Goal: Transaction & Acquisition: Book appointment/travel/reservation

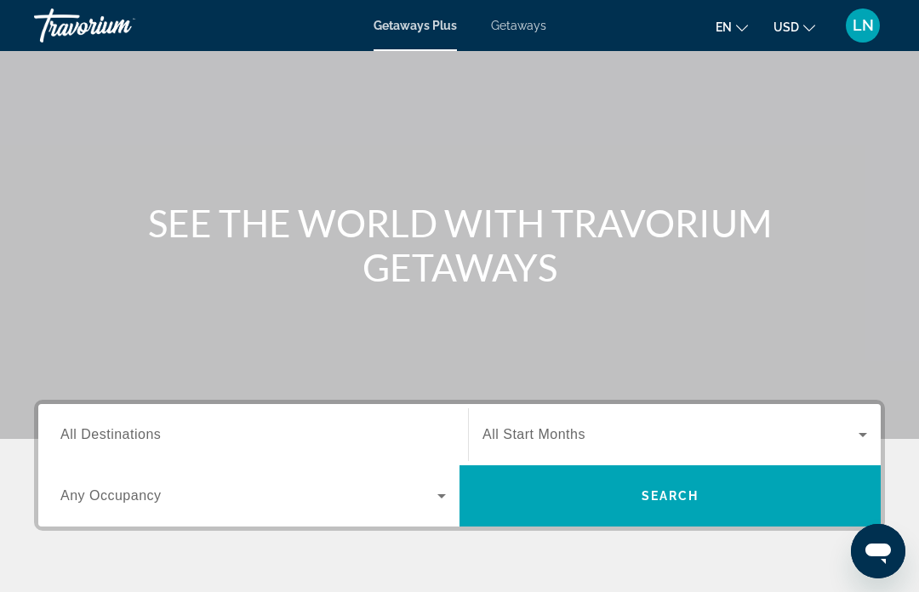
scroll to position [89, 0]
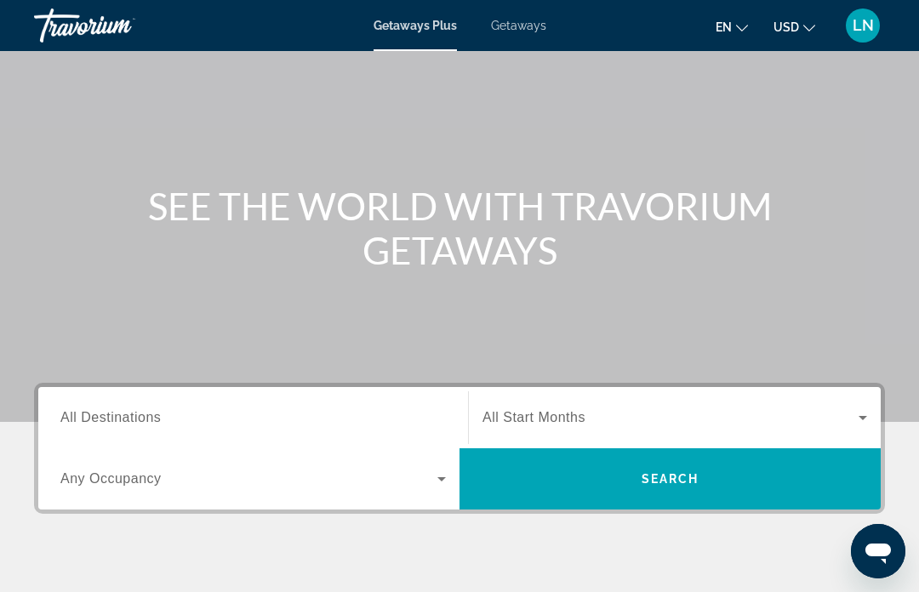
click at [532, 30] on span "Getaways" at bounding box center [518, 26] width 55 height 14
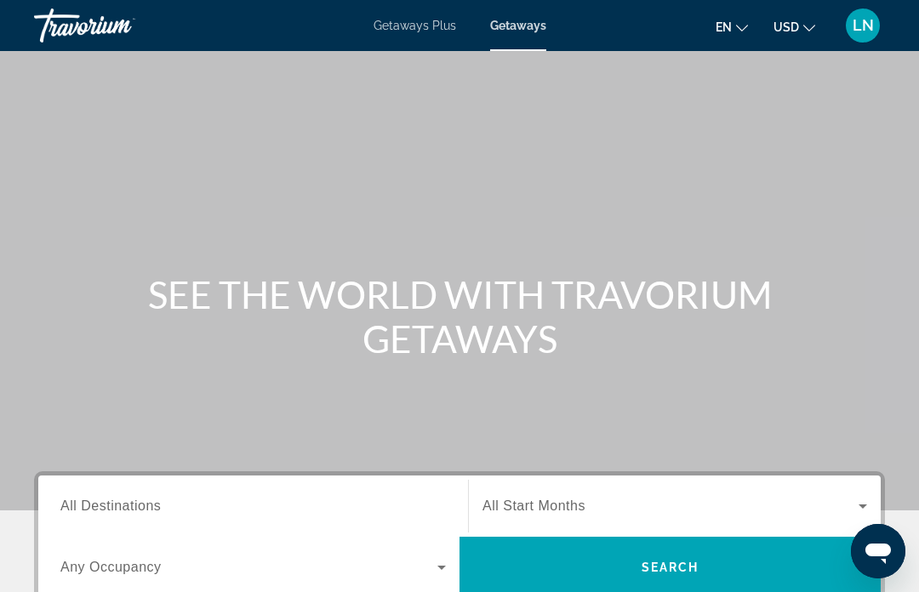
click at [443, 568] on icon "Search widget" at bounding box center [441, 568] width 9 height 4
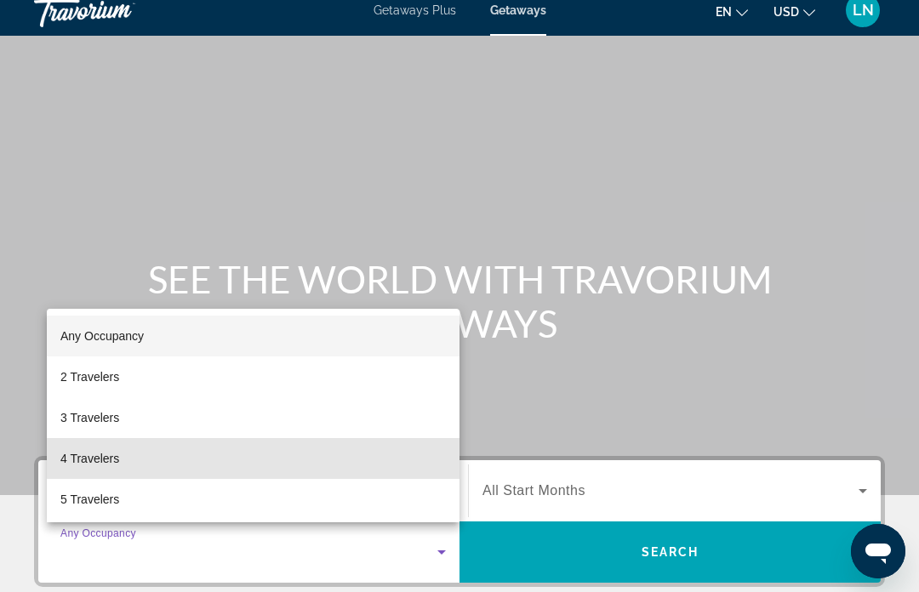
scroll to position [11, 0]
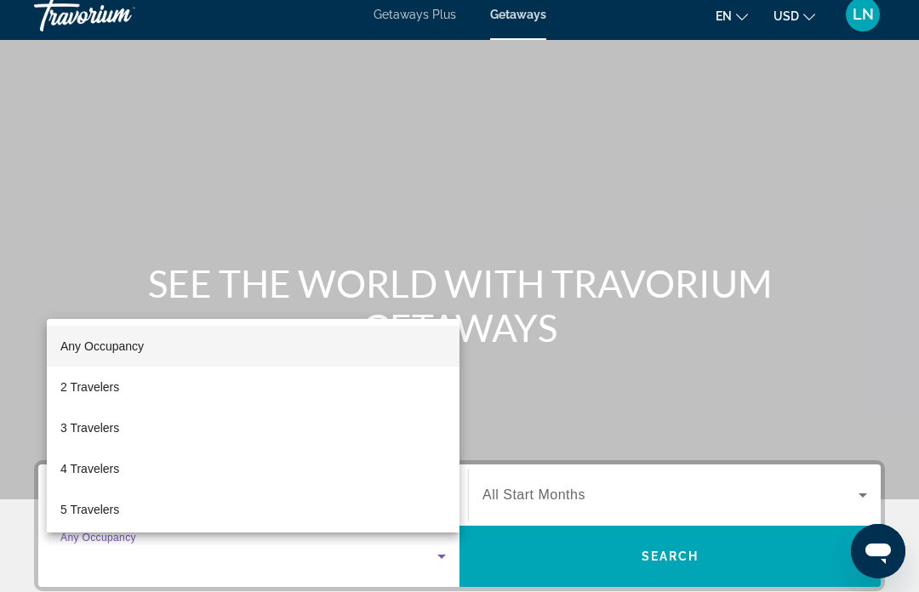
click at [503, 425] on div at bounding box center [459, 296] width 919 height 592
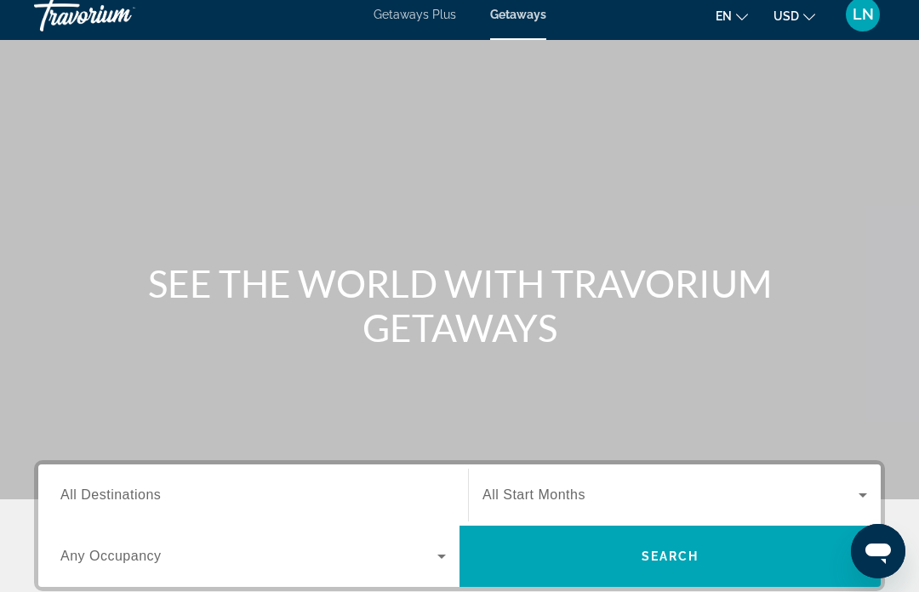
click at [145, 500] on span "All Destinations" at bounding box center [110, 495] width 100 height 14
click at [145, 500] on input "Destination All Destinations" at bounding box center [252, 496] width 385 height 20
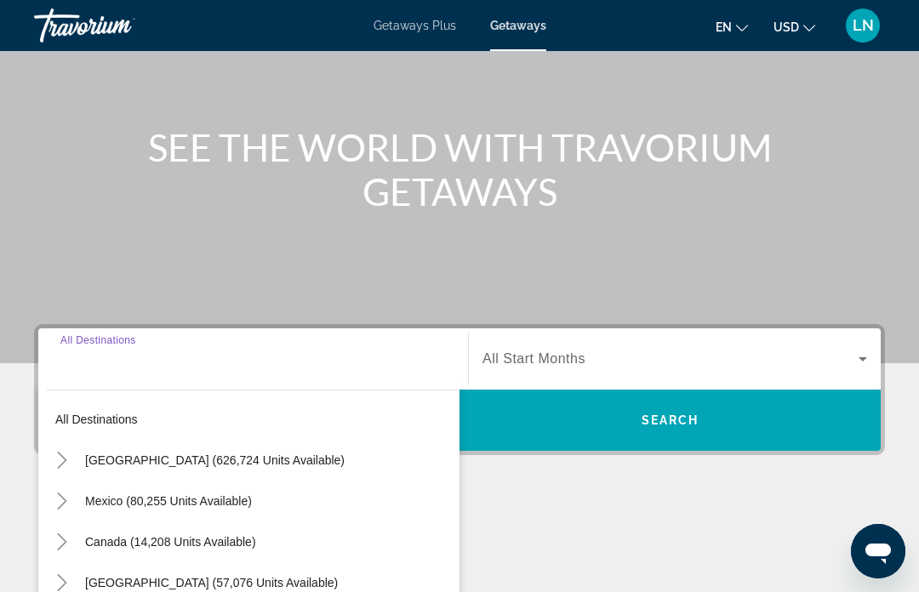
scroll to position [330, 0]
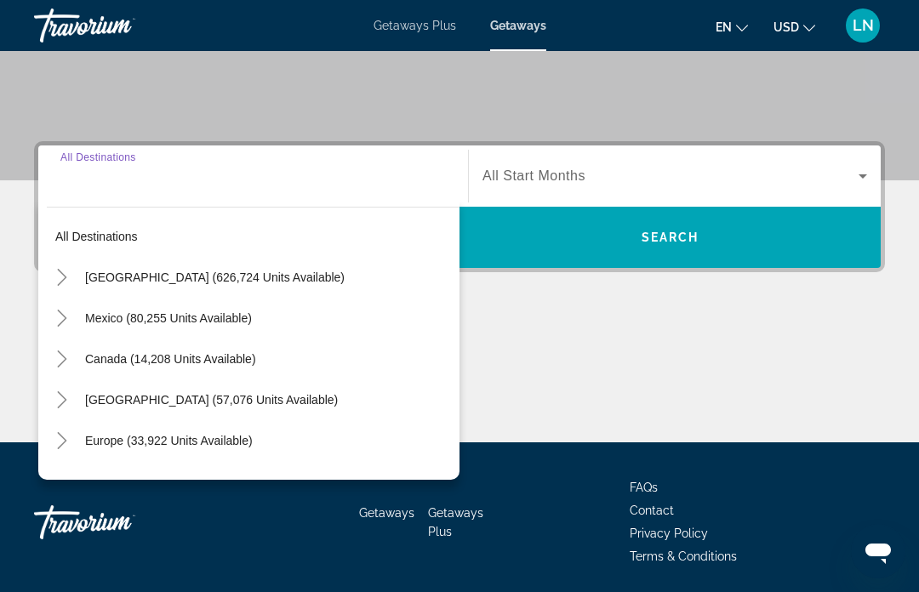
click at [280, 271] on span "[GEOGRAPHIC_DATA] (626,724 units available)" at bounding box center [215, 278] width 260 height 14
type input "**********"
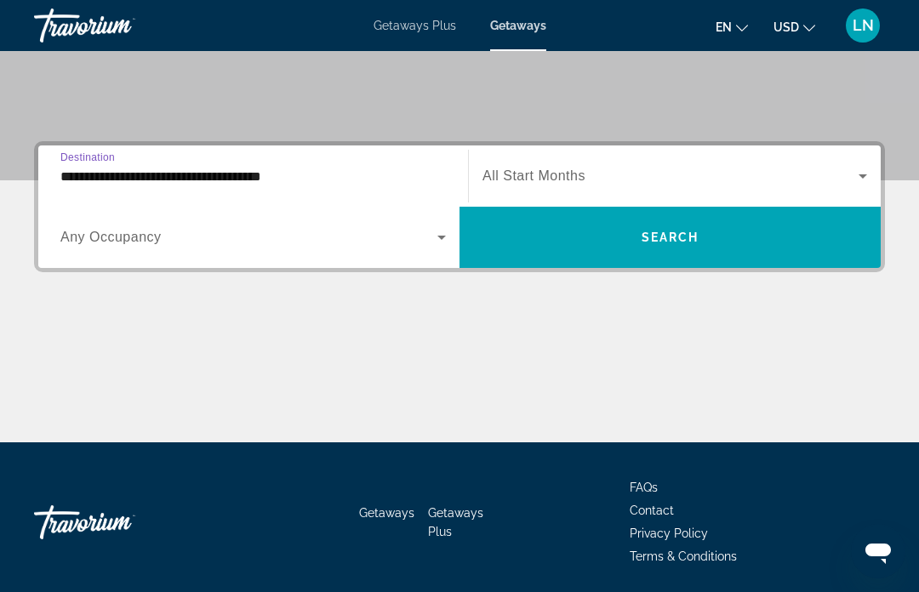
click at [854, 174] on icon "Search widget" at bounding box center [863, 176] width 20 height 20
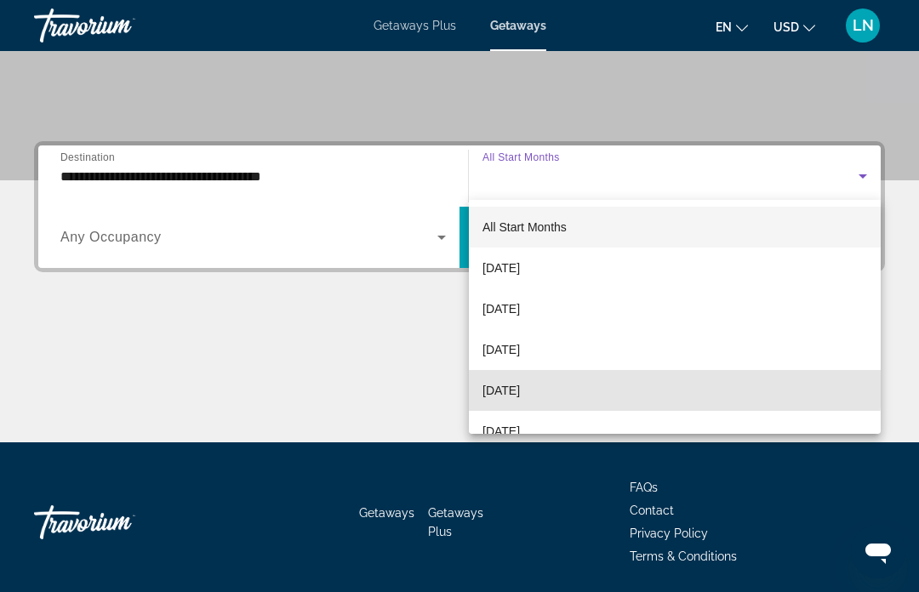
click at [572, 385] on mat-option "[DATE]" at bounding box center [675, 390] width 412 height 41
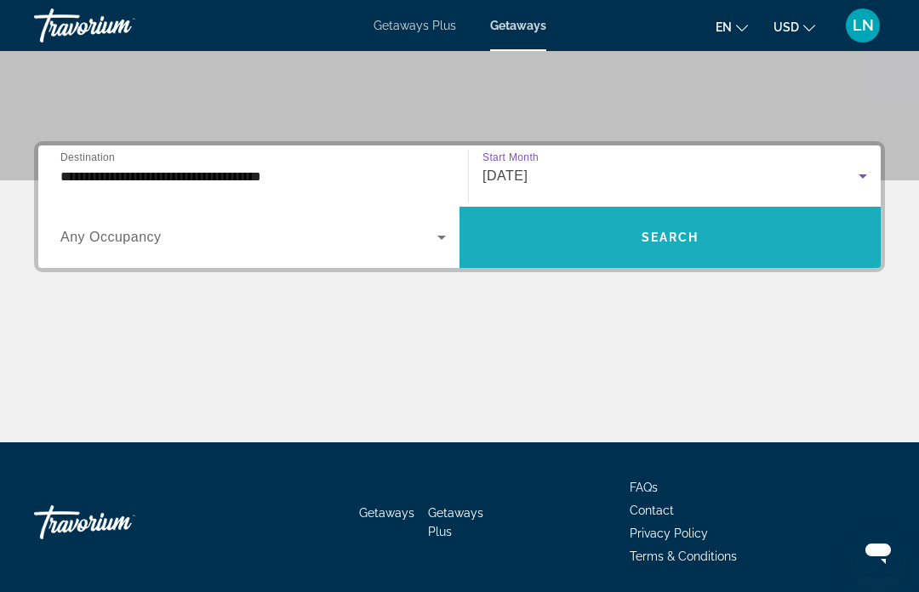
click at [689, 242] on span "Search" at bounding box center [671, 238] width 58 height 14
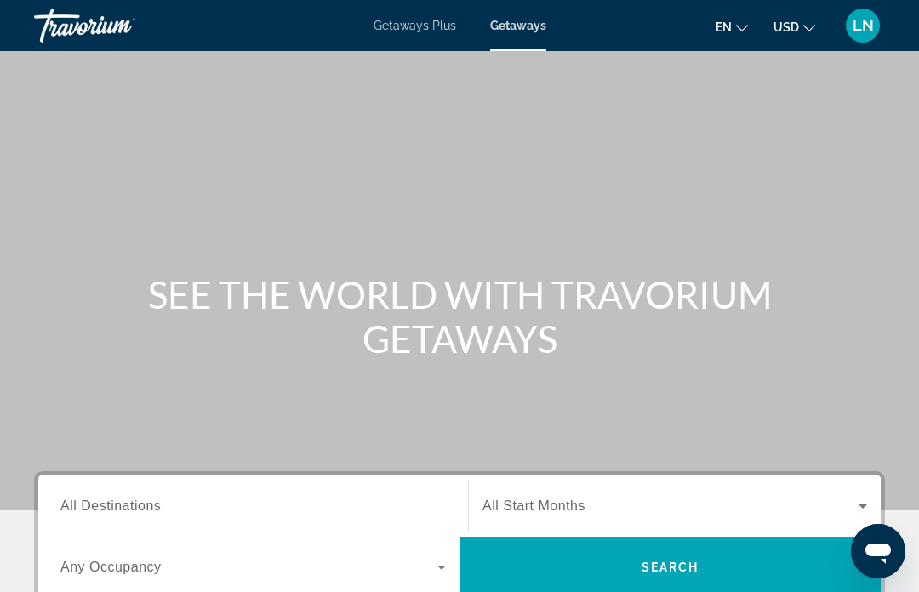
click at [400, 30] on span "Getaways Plus" at bounding box center [415, 26] width 83 height 14
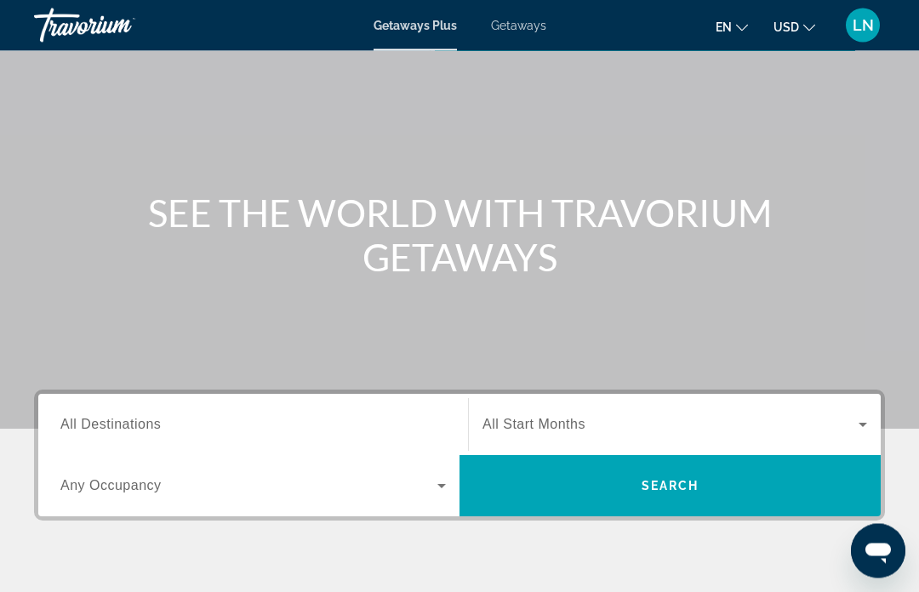
scroll to position [90, 0]
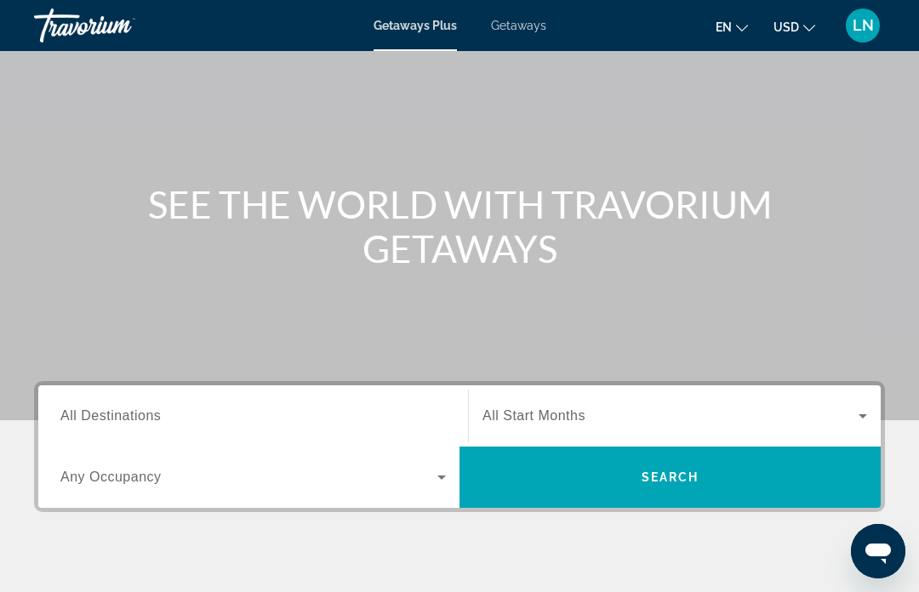
click at [157, 412] on span "All Destinations" at bounding box center [110, 415] width 100 height 14
click at [157, 412] on input "Destination All Destinations" at bounding box center [252, 417] width 385 height 20
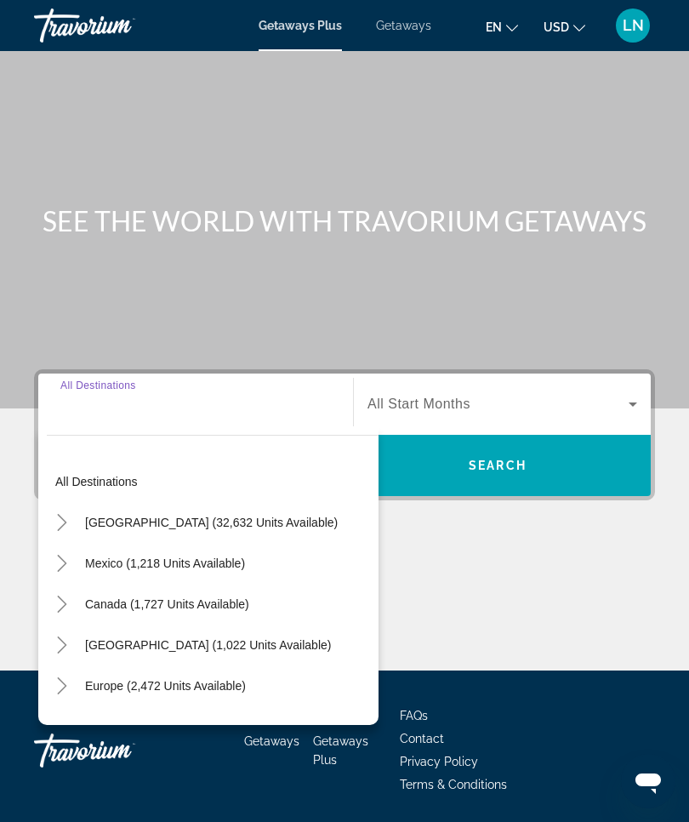
scroll to position [0, 0]
click at [419, 29] on span "Getaways" at bounding box center [403, 26] width 55 height 14
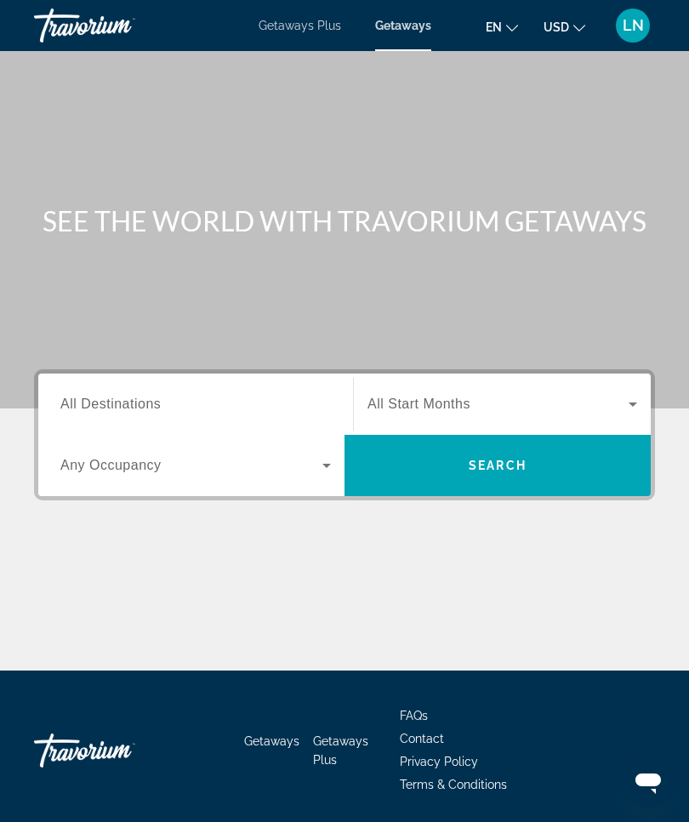
click at [161, 395] on input "Destination All Destinations" at bounding box center [195, 405] width 271 height 20
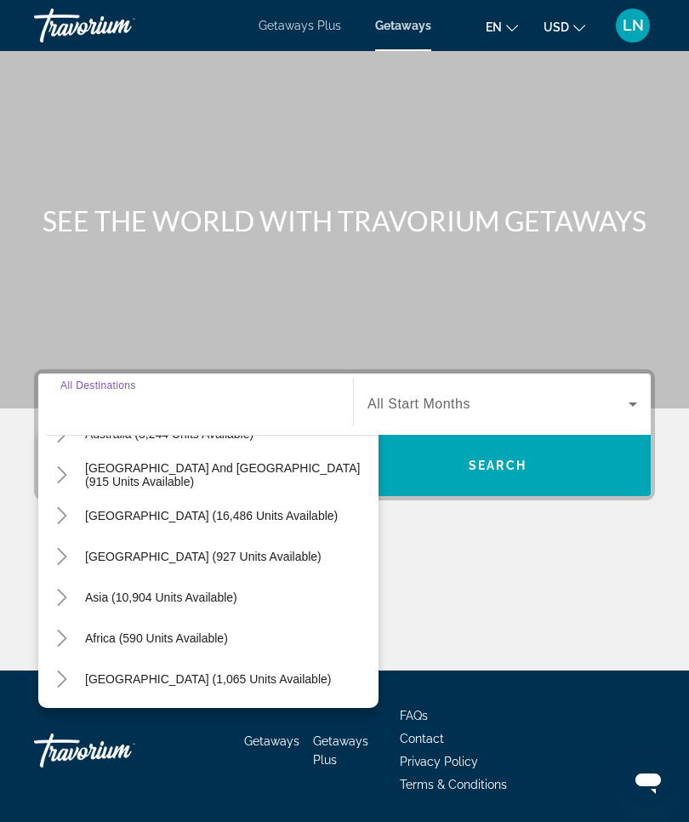
scroll to position [276, 0]
click at [305, 19] on span "Getaways Plus" at bounding box center [300, 26] width 83 height 14
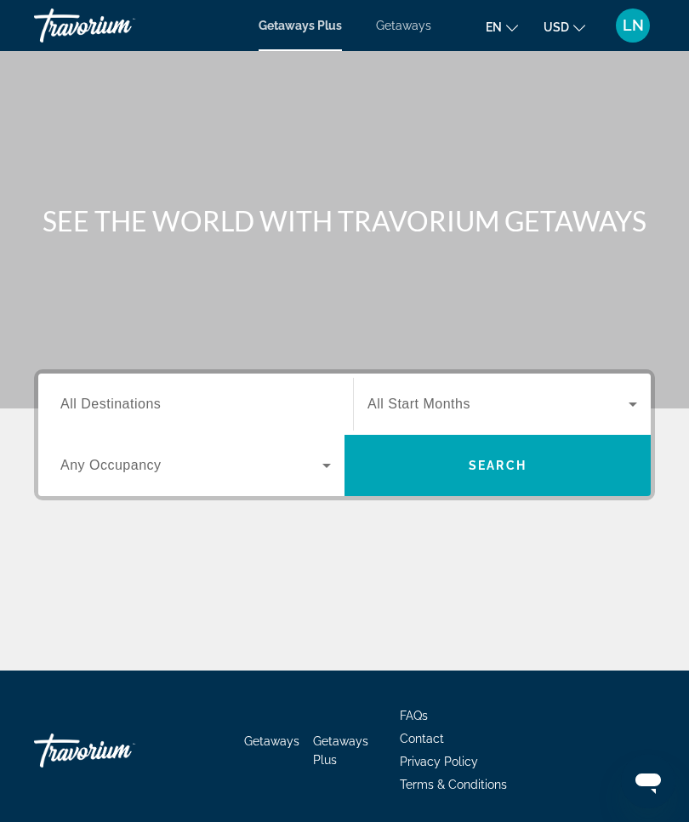
click at [95, 402] on span "All Destinations" at bounding box center [110, 404] width 100 height 14
click at [95, 402] on input "Destination All Destinations" at bounding box center [195, 405] width 271 height 20
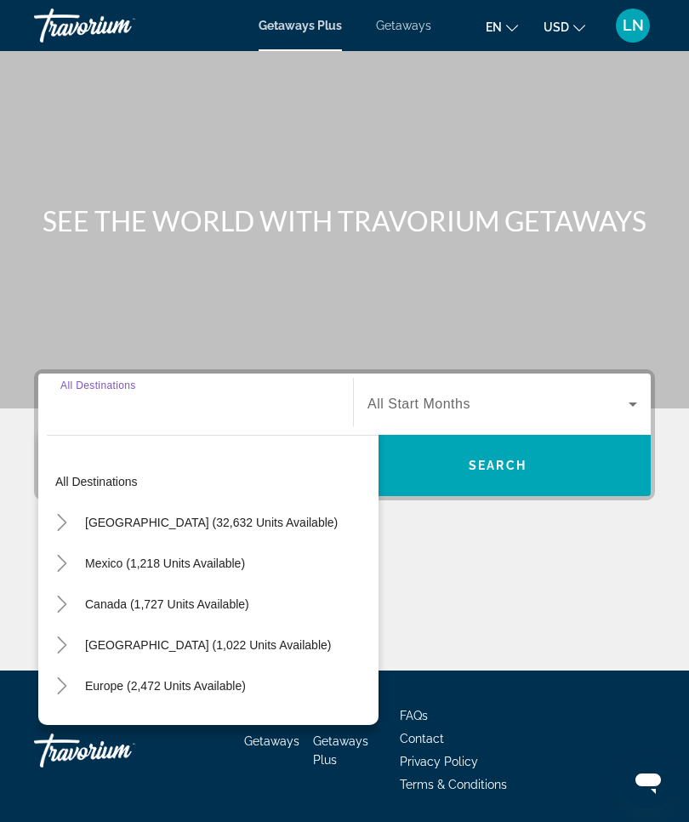
click at [266, 516] on span "United States (32,632 units available)" at bounding box center [211, 523] width 253 height 14
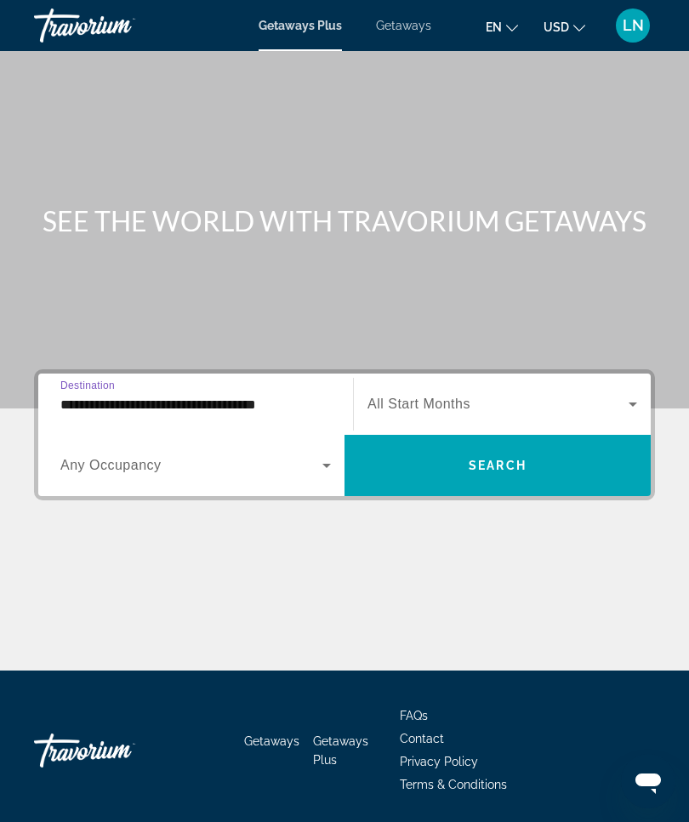
click at [288, 405] on input "**********" at bounding box center [195, 405] width 271 height 20
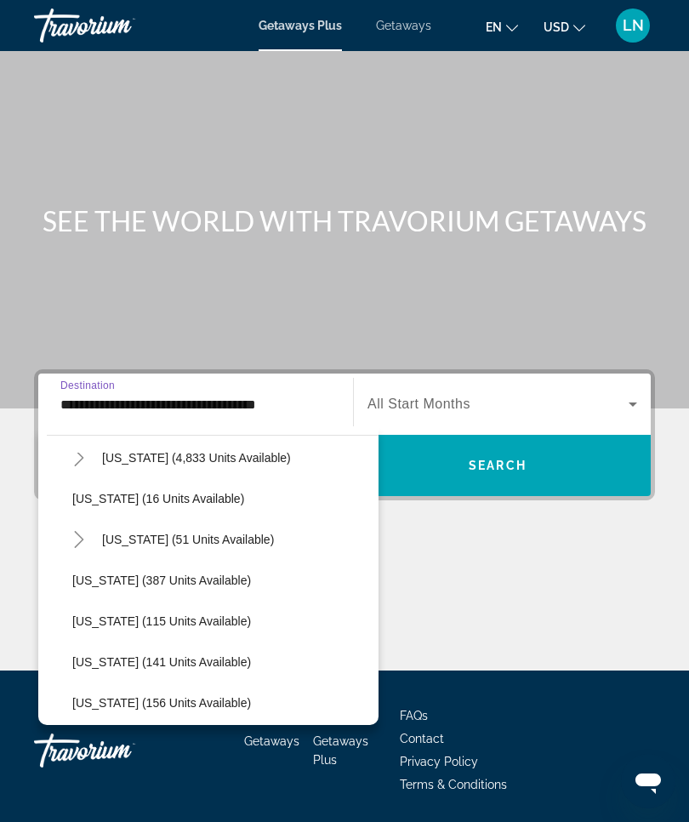
scroll to position [318, 0]
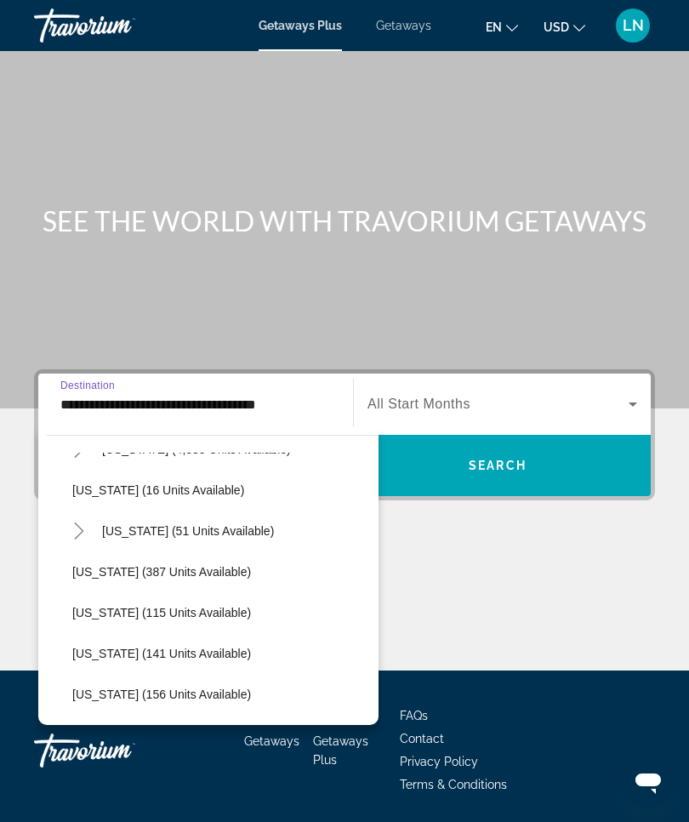
click at [240, 528] on span "Hawaii (51 units available)" at bounding box center [188, 531] width 172 height 14
type input "**********"
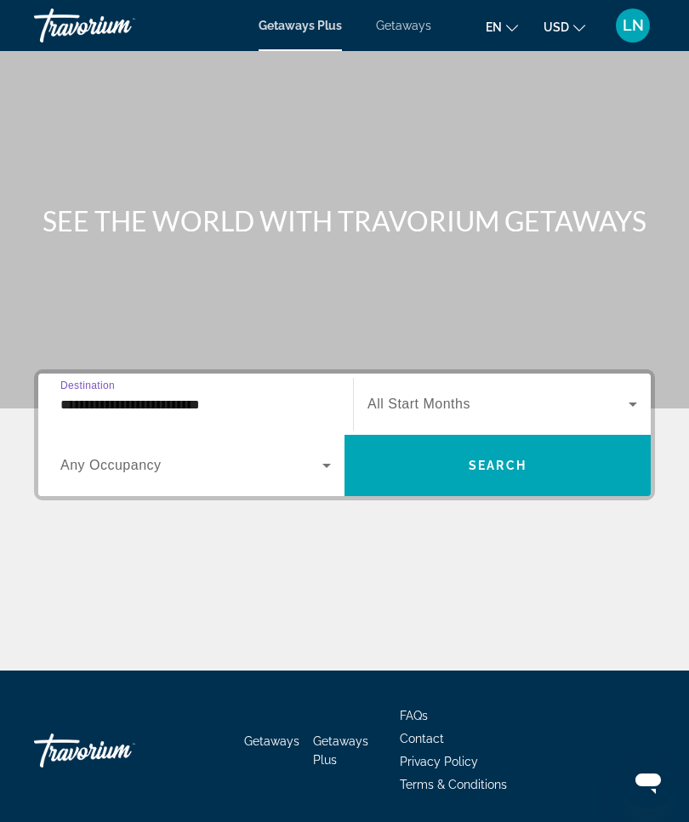
click at [629, 405] on icon "Search widget" at bounding box center [633, 404] width 20 height 20
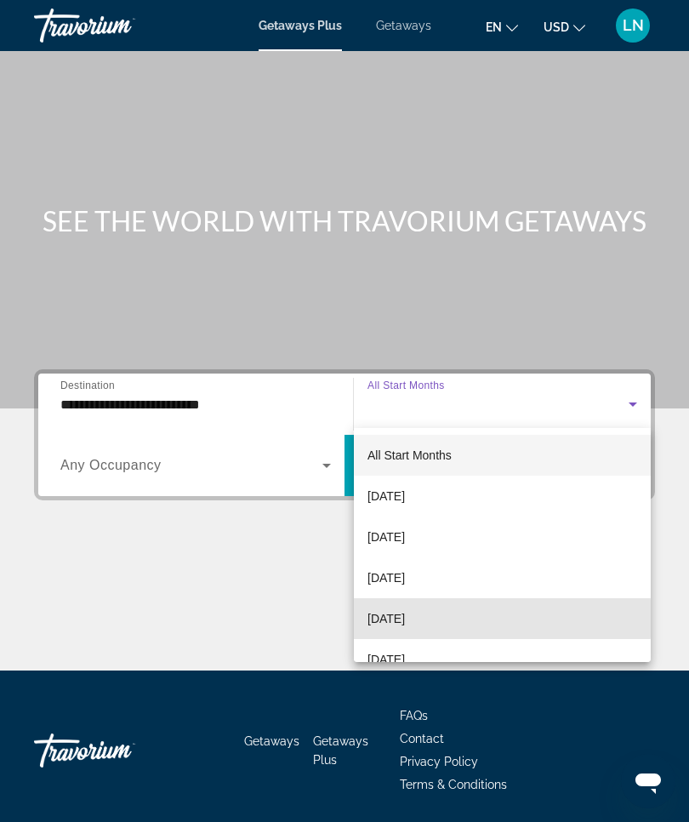
click at [405, 591] on span "December 2025" at bounding box center [386, 618] width 37 height 20
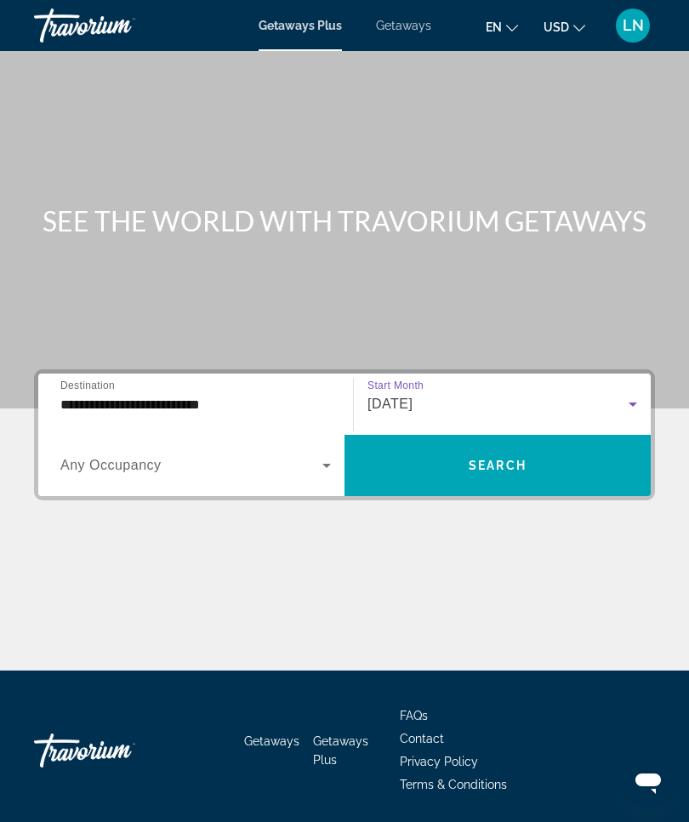
click at [637, 398] on icon "Search widget" at bounding box center [633, 404] width 20 height 20
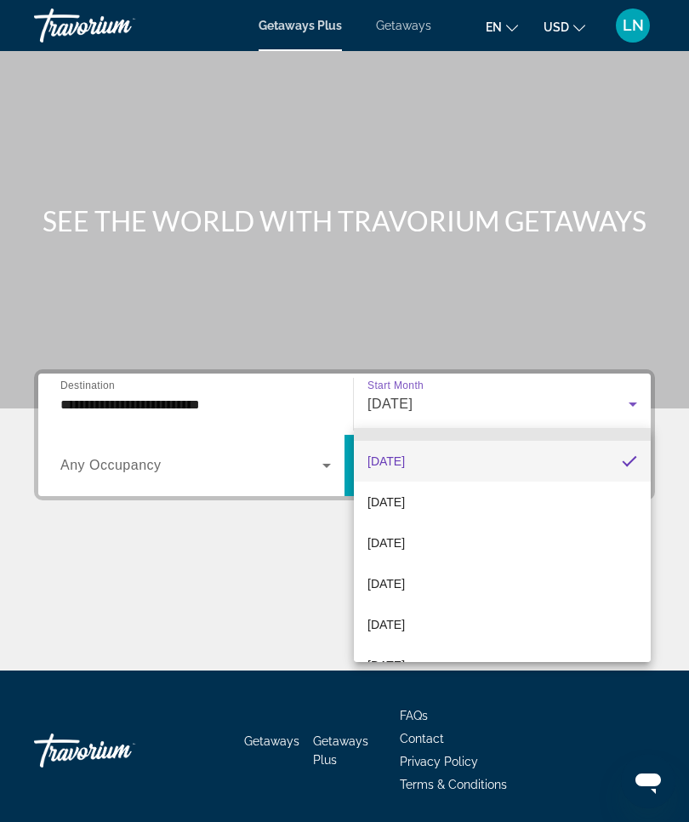
scroll to position [158, 0]
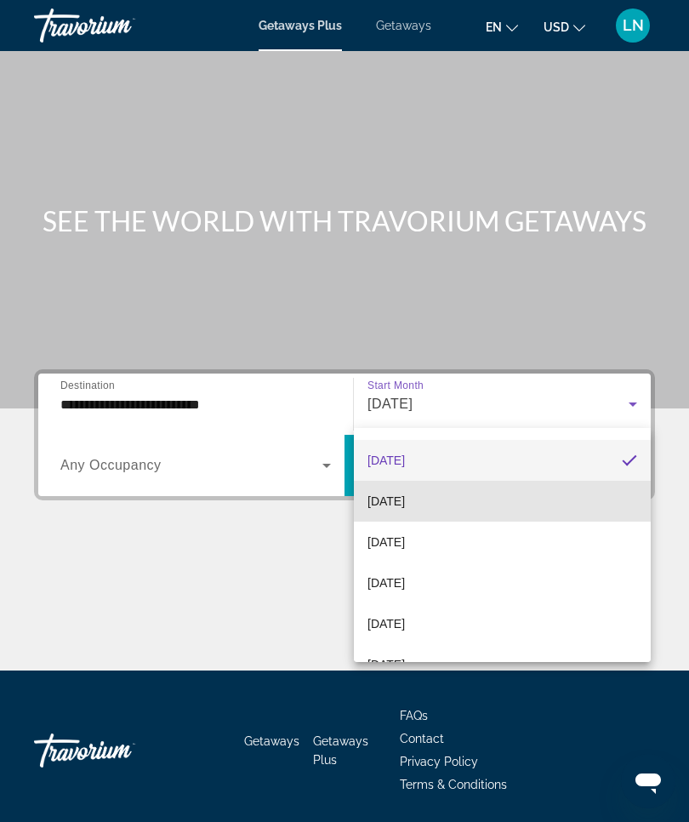
click at [454, 505] on mat-option "January 2026" at bounding box center [502, 501] width 297 height 41
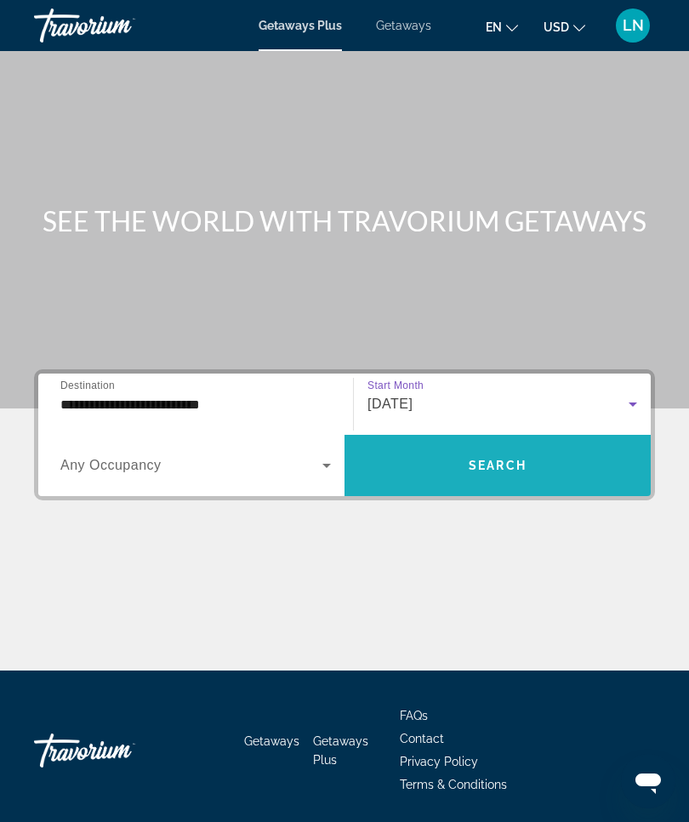
click at [534, 470] on span "Search widget" at bounding box center [498, 465] width 306 height 41
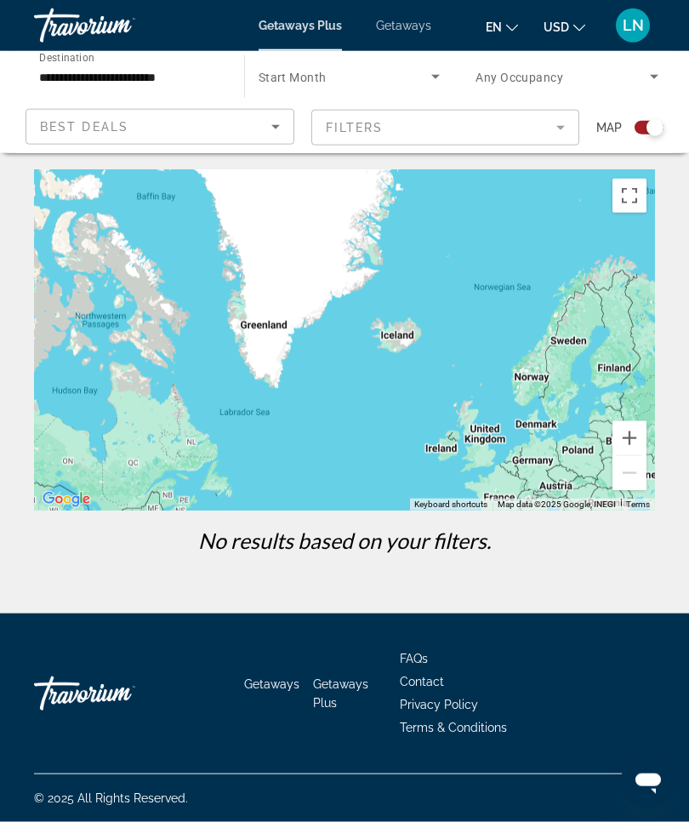
scroll to position [19, 0]
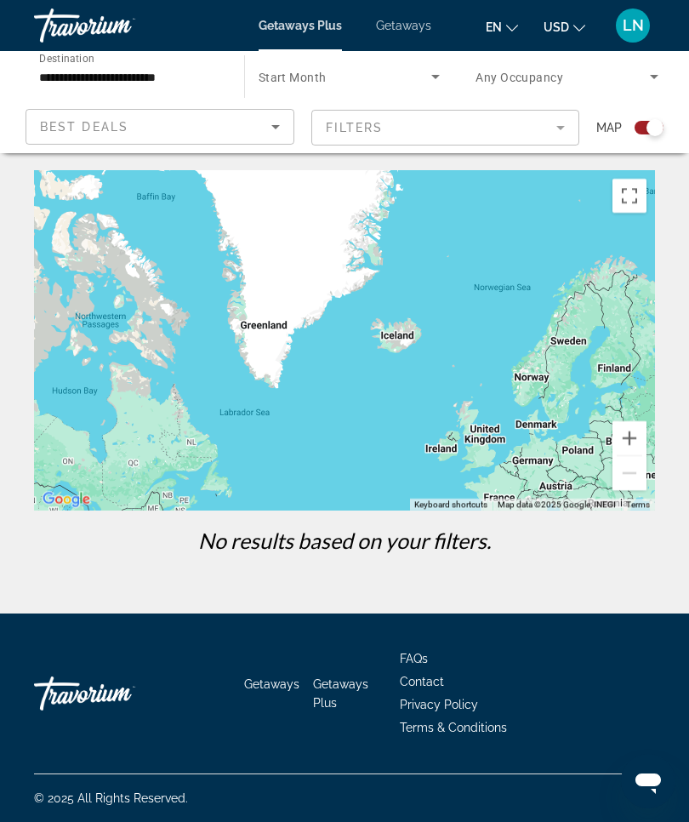
click at [444, 73] on icon "Search widget" at bounding box center [435, 76] width 20 height 20
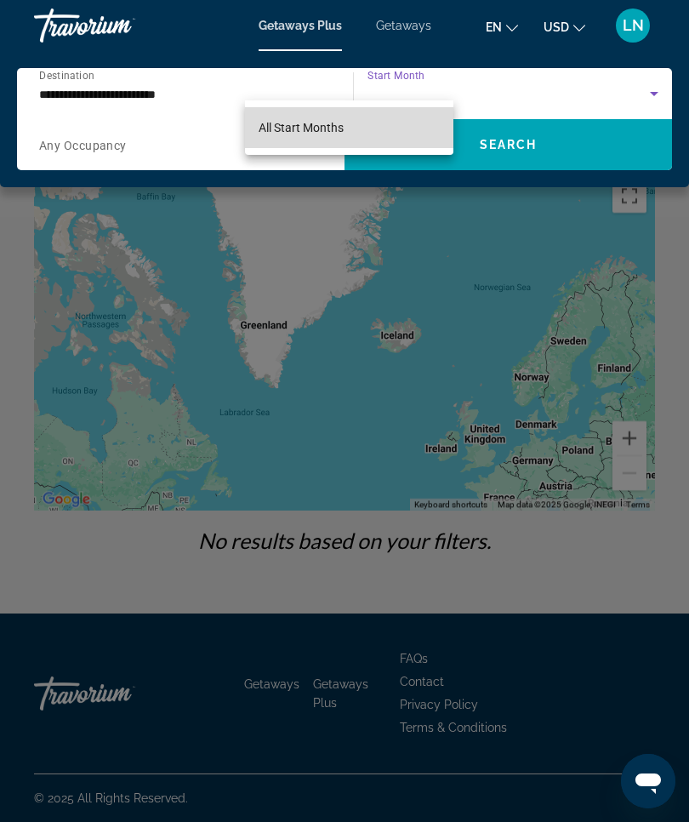
click at [338, 134] on span "All Start Months" at bounding box center [301, 127] width 85 height 20
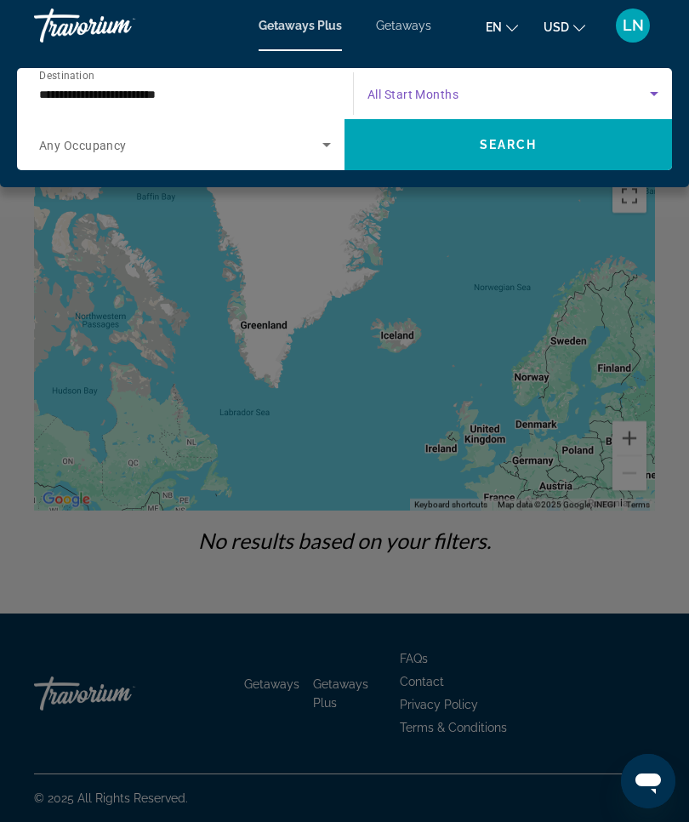
click at [658, 85] on icon "Search widget" at bounding box center [654, 93] width 20 height 20
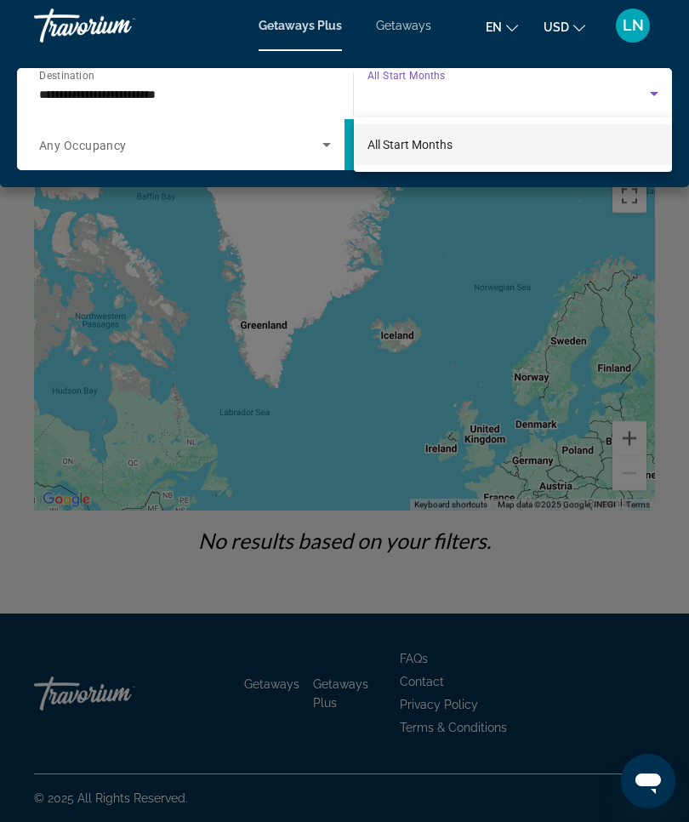
click at [221, 134] on div at bounding box center [344, 411] width 689 height 822
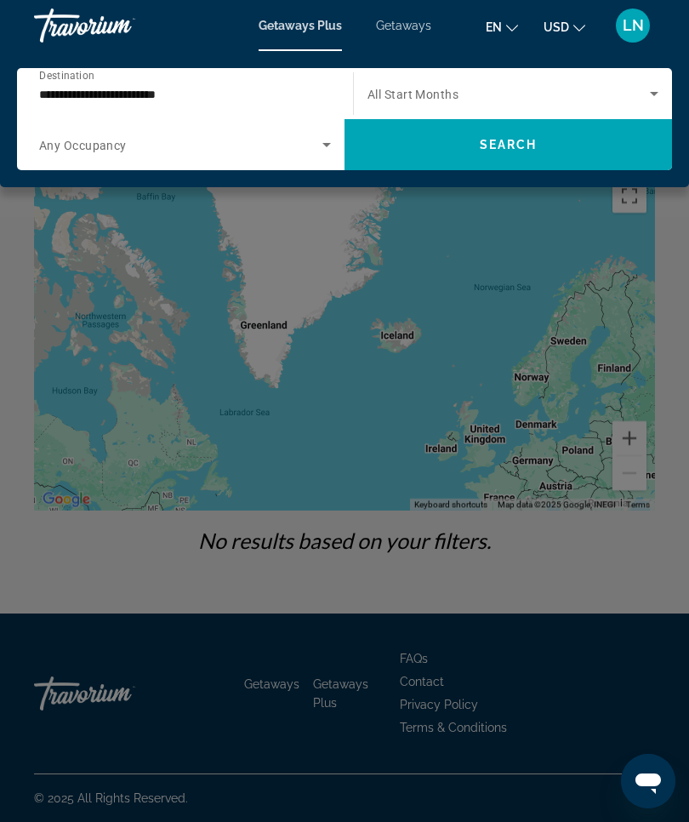
click at [654, 99] on icon "Search widget" at bounding box center [654, 93] width 20 height 20
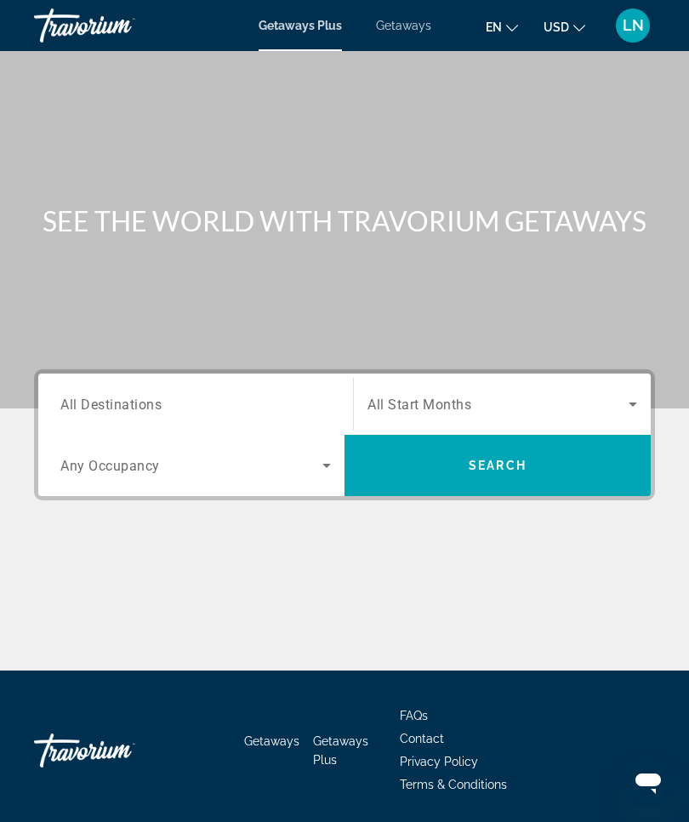
click at [141, 403] on span "All Destinations" at bounding box center [110, 404] width 101 height 16
click at [141, 403] on input "Destination All Destinations" at bounding box center [195, 405] width 271 height 20
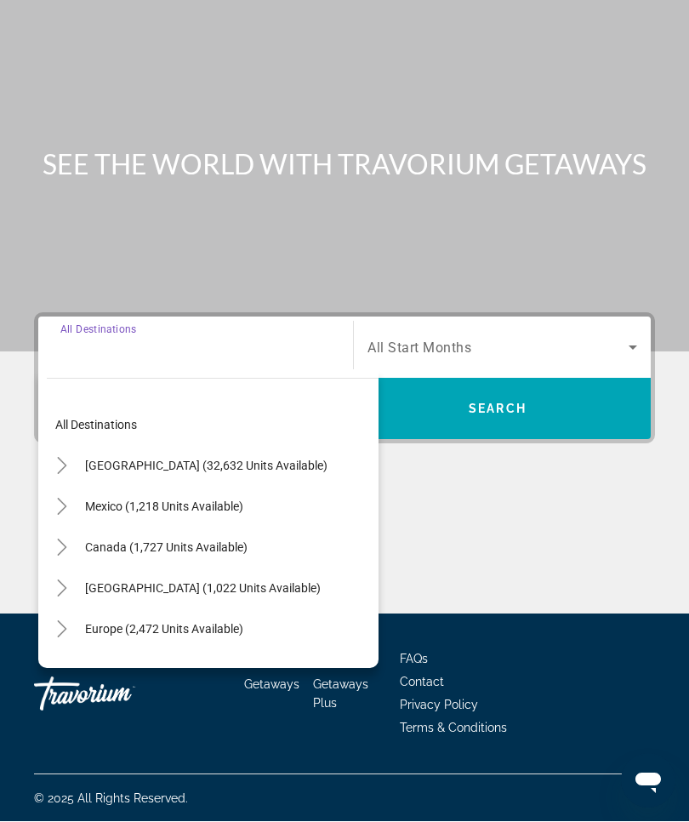
scroll to position [58, 0]
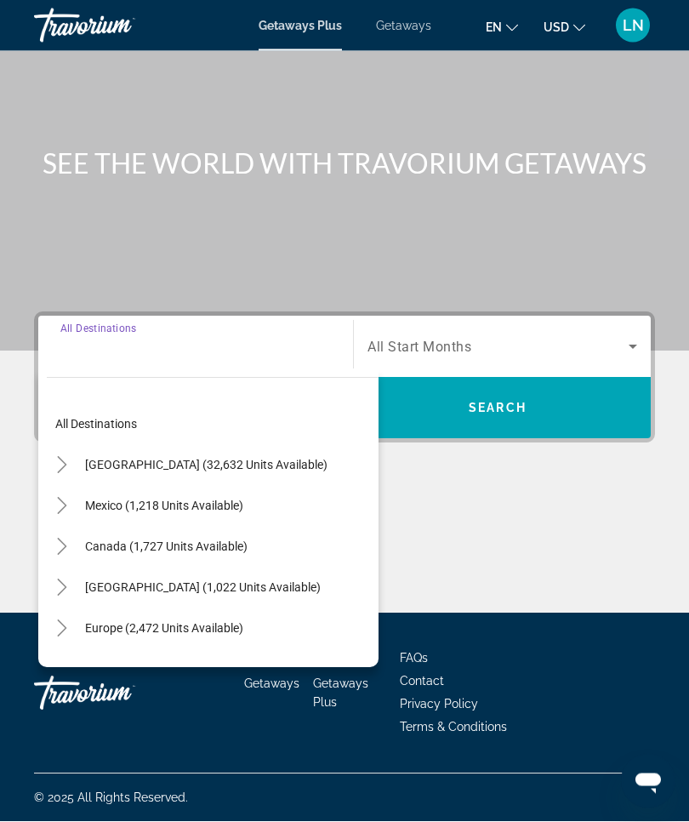
click at [251, 460] on span "United States (32,632 units available)" at bounding box center [206, 466] width 243 height 14
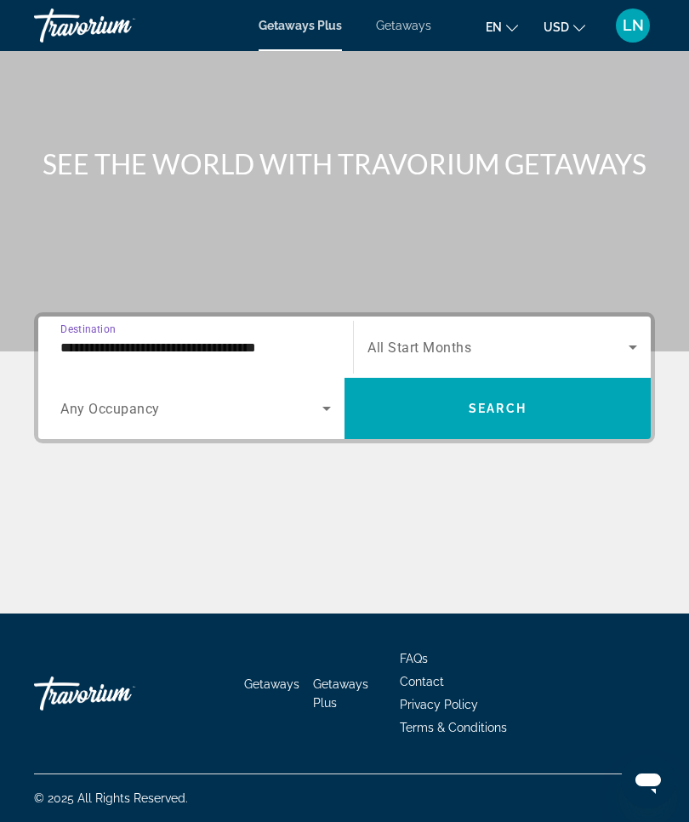
click at [243, 344] on input "**********" at bounding box center [195, 348] width 271 height 20
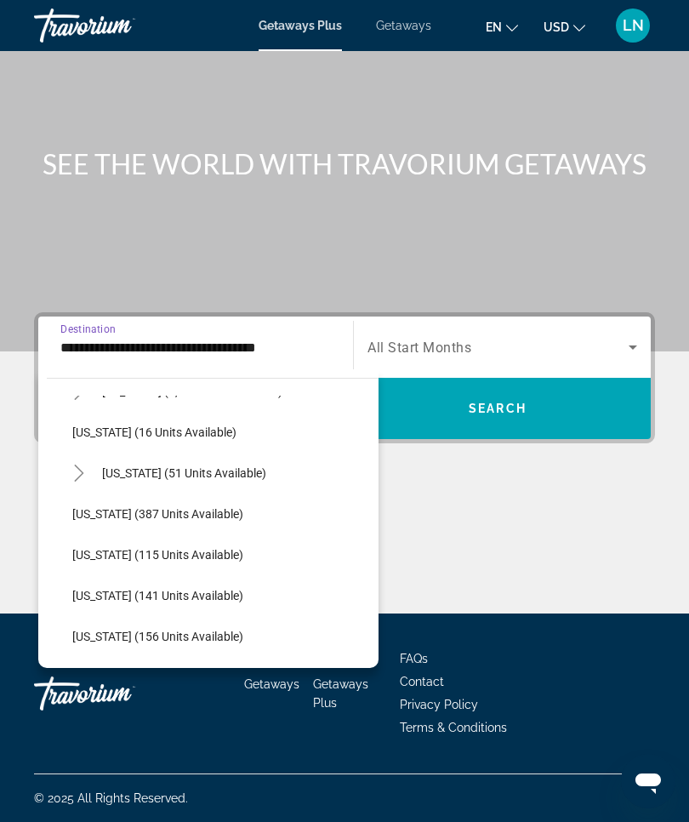
scroll to position [320, 0]
click at [236, 471] on span "Hawaii (51 units available)" at bounding box center [184, 472] width 164 height 14
type input "**********"
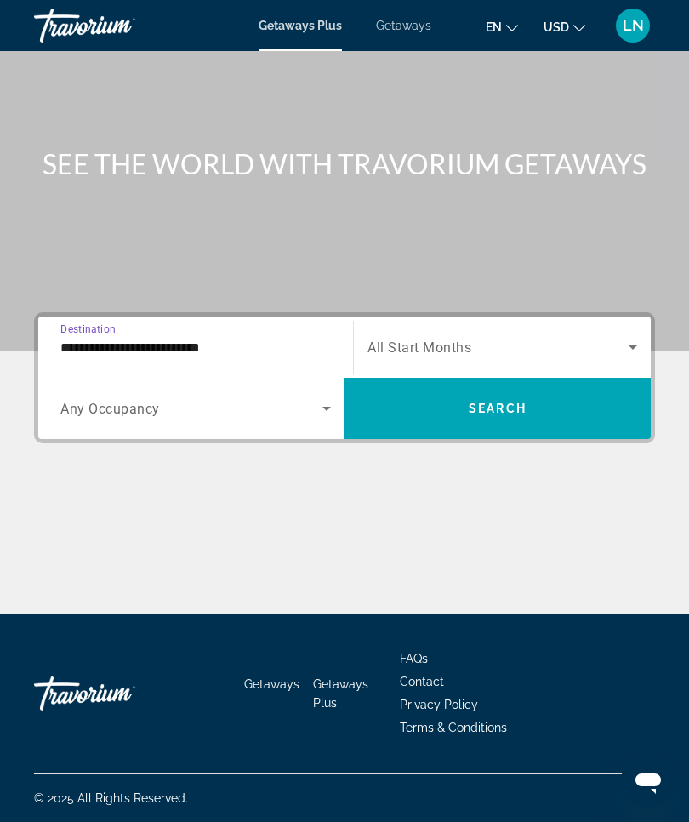
click at [633, 345] on icon "Search widget" at bounding box center [633, 347] width 9 height 4
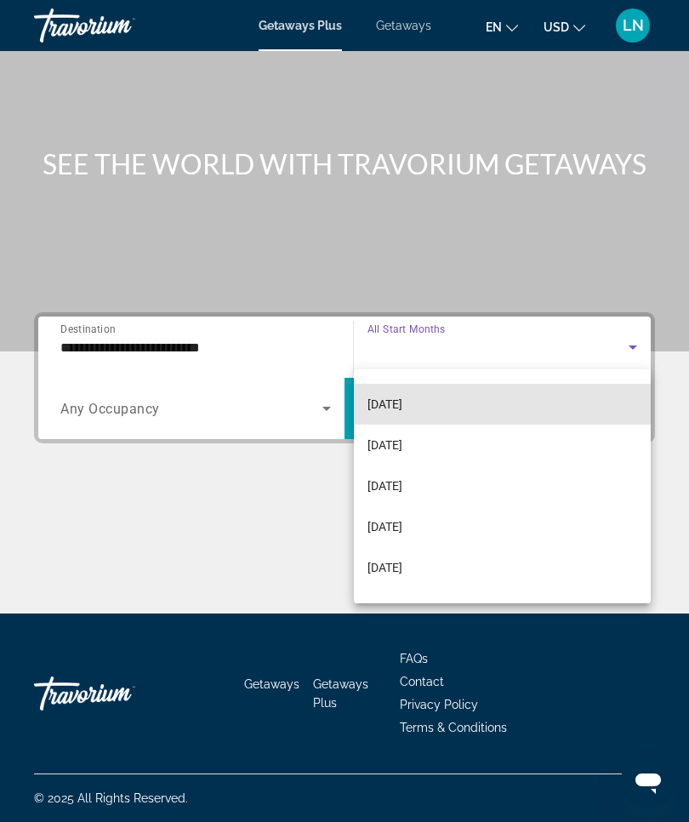
scroll to position [157, 0]
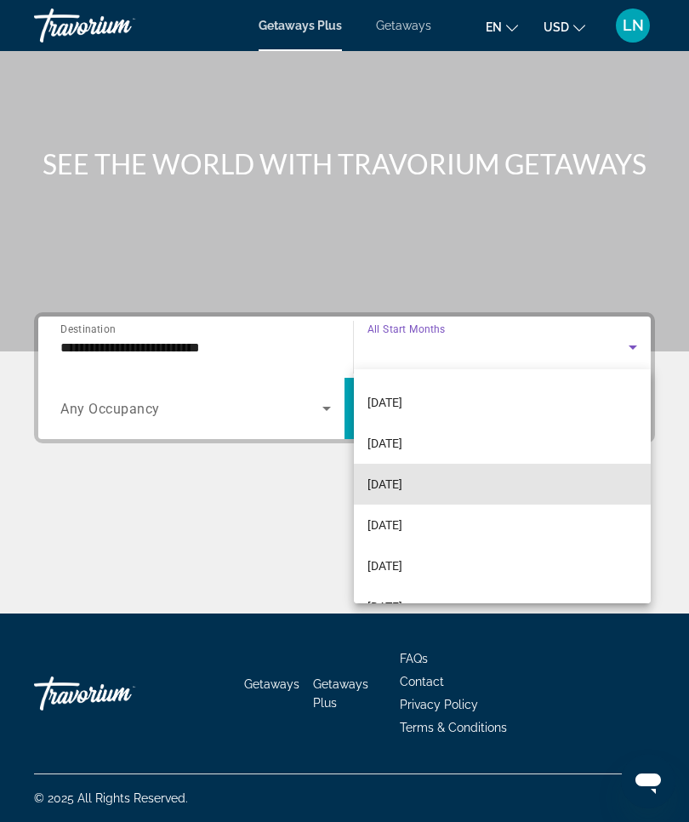
click at [403, 477] on span "February 2026" at bounding box center [385, 484] width 35 height 20
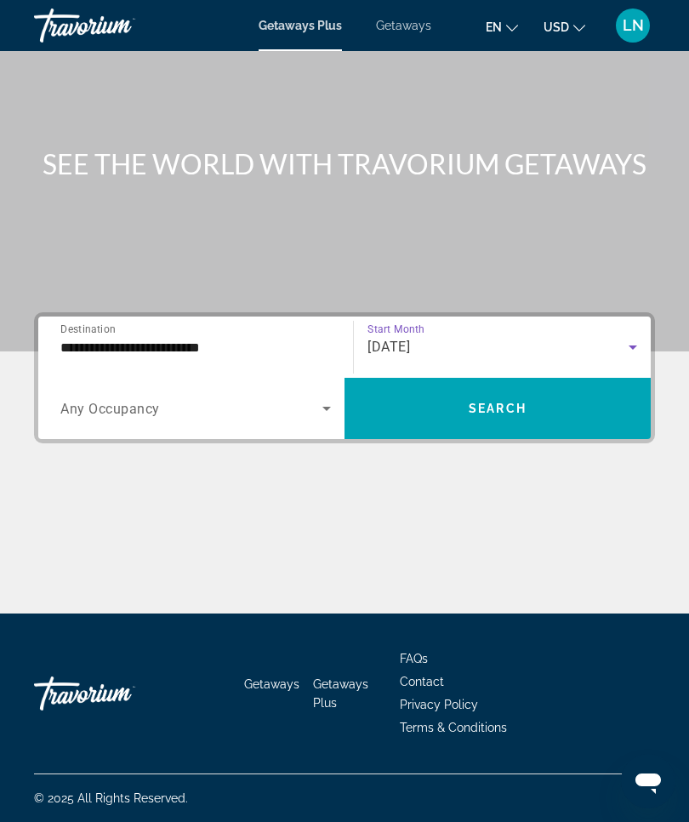
click at [492, 416] on span "Search widget" at bounding box center [498, 408] width 306 height 41
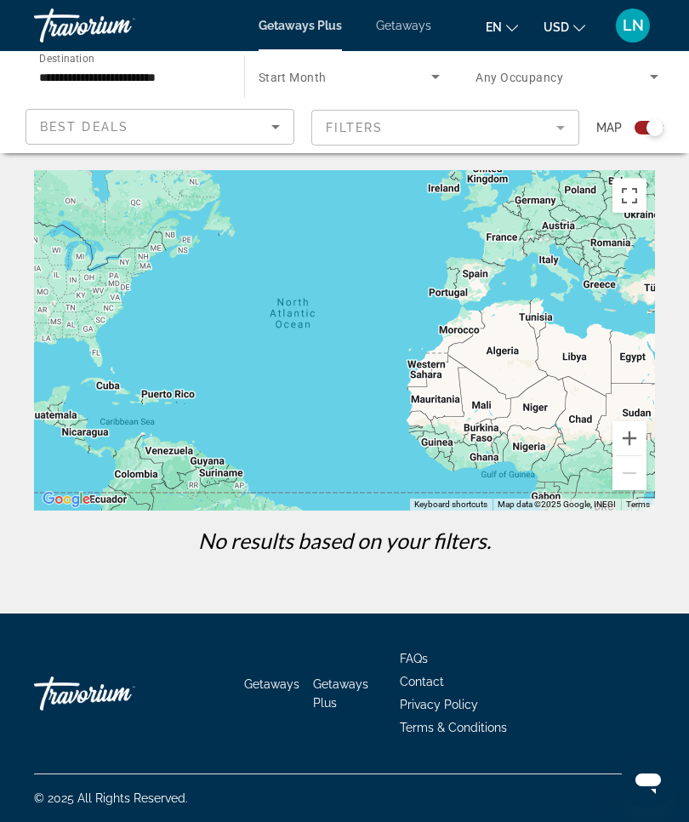
click at [151, 134] on div "Best Deals" at bounding box center [155, 127] width 231 height 20
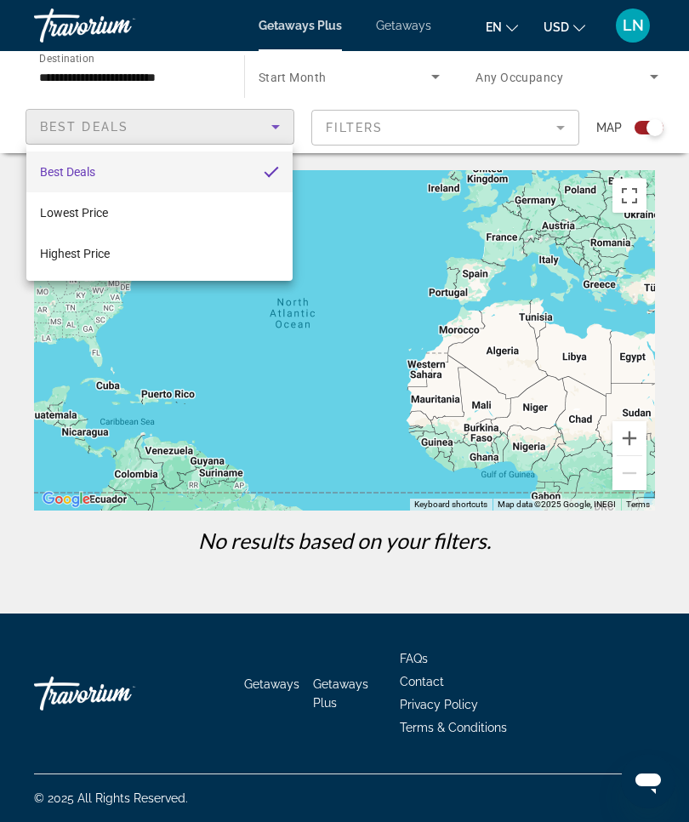
click at [107, 310] on div at bounding box center [344, 411] width 689 height 822
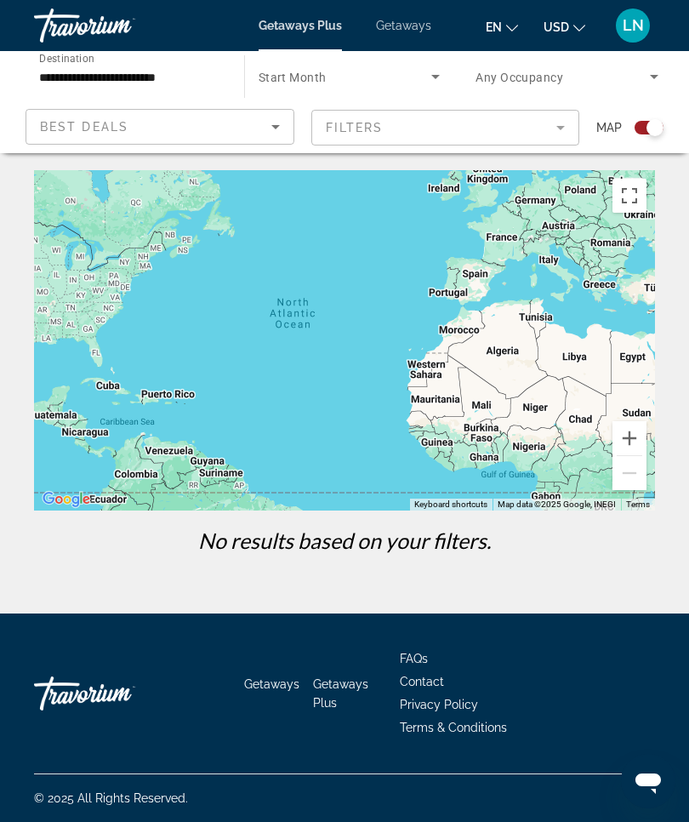
click at [565, 124] on mat-form-field "Filters" at bounding box center [445, 128] width 269 height 36
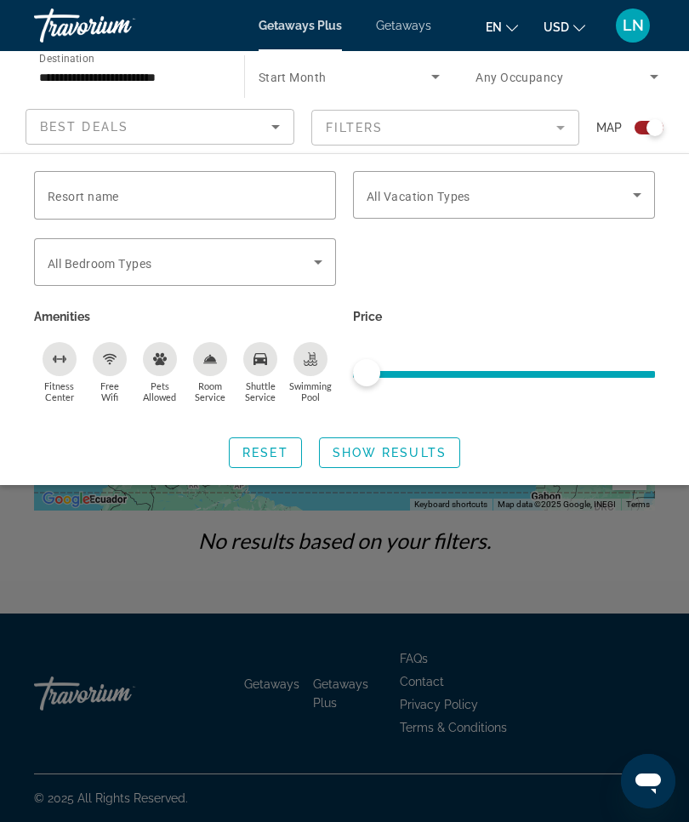
click at [428, 75] on icon "Search widget" at bounding box center [435, 76] width 20 height 20
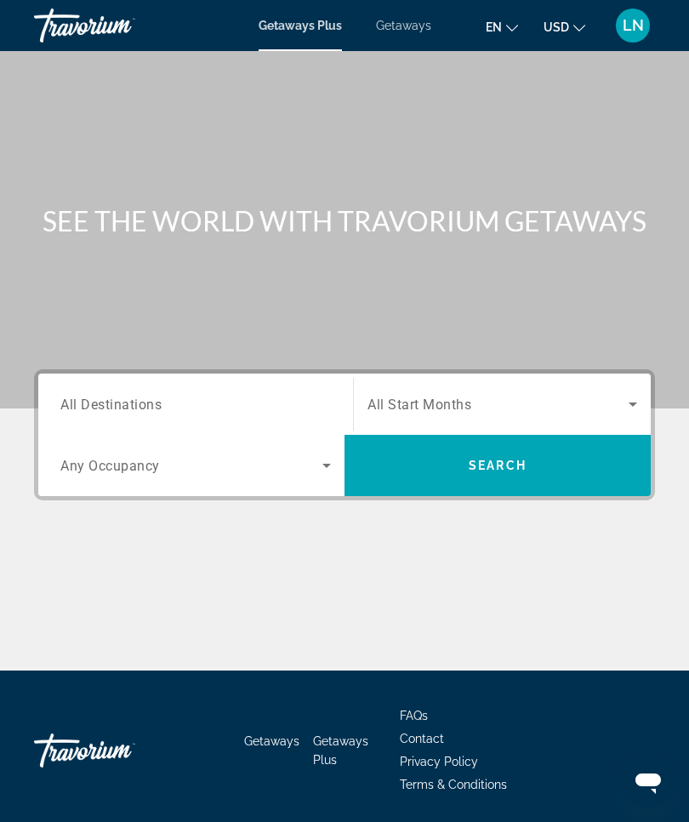
click at [206, 406] on input "Destination All Destinations" at bounding box center [195, 405] width 271 height 20
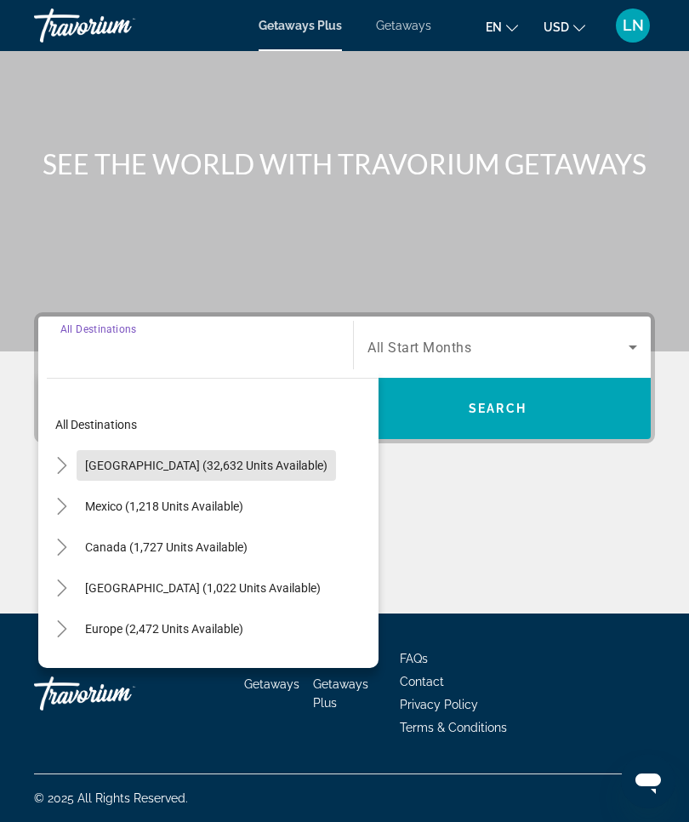
click at [252, 463] on span "United States (32,632 units available)" at bounding box center [206, 466] width 243 height 14
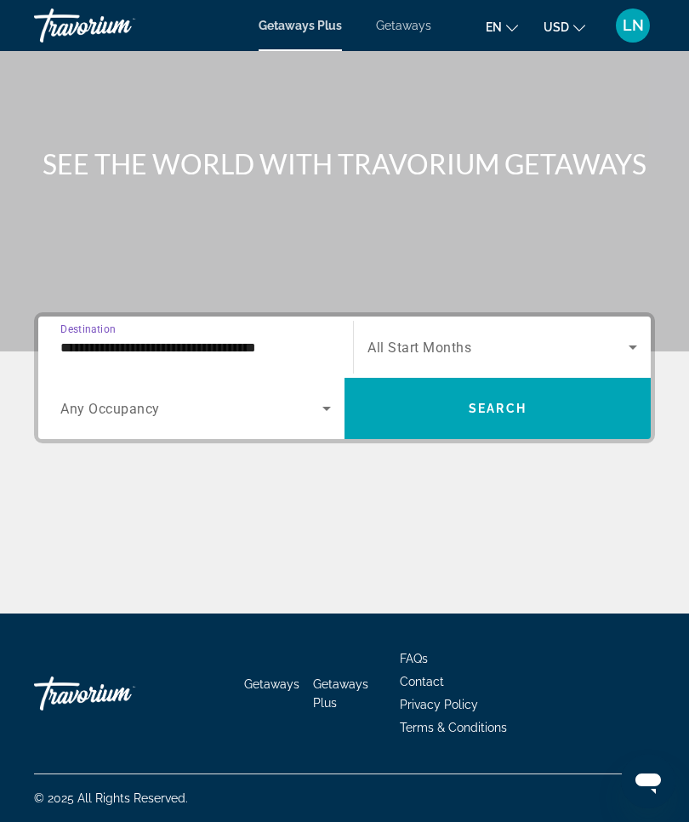
click at [253, 340] on input "**********" at bounding box center [195, 348] width 271 height 20
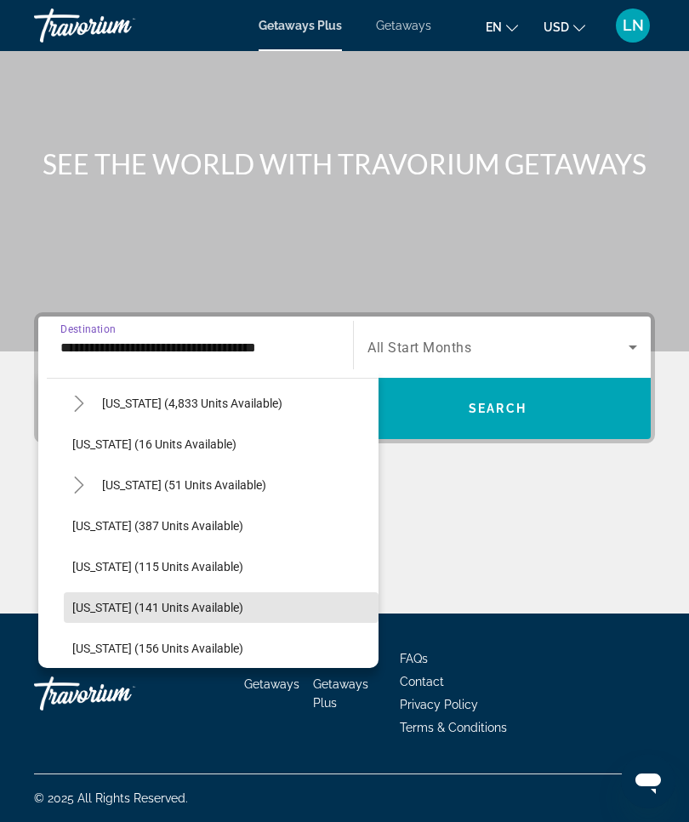
scroll to position [305, 0]
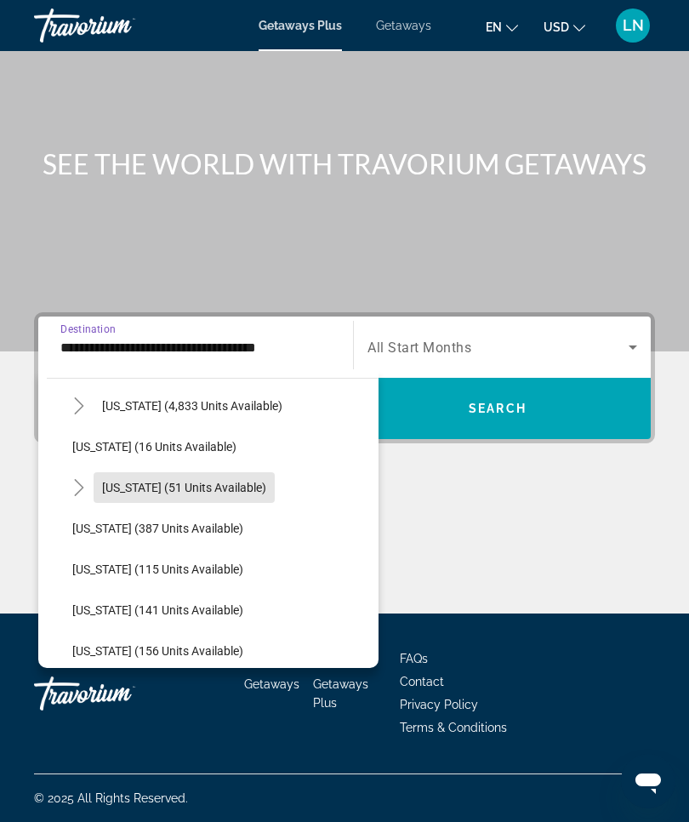
click at [237, 487] on span "Hawaii (51 units available)" at bounding box center [184, 488] width 164 height 14
type input "**********"
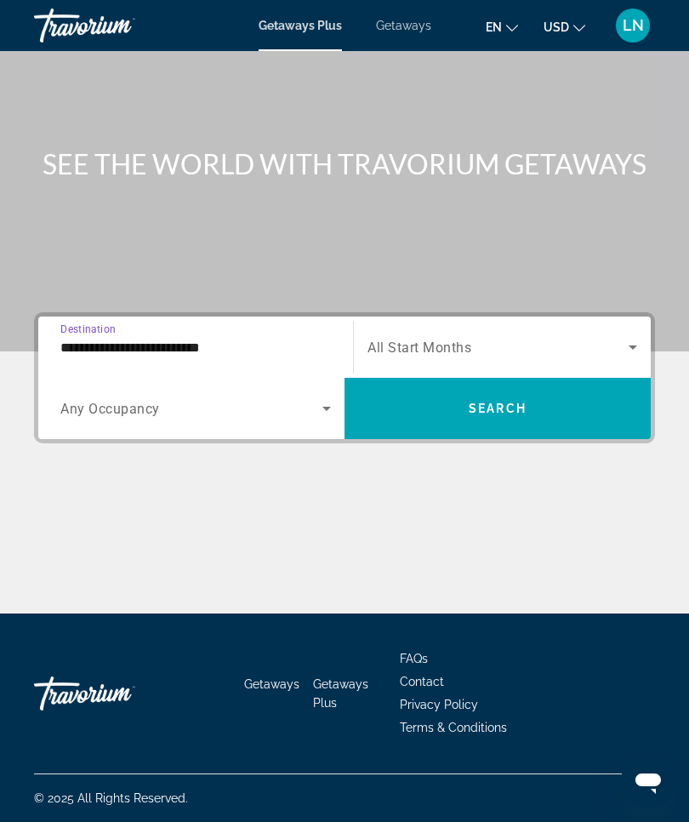
click at [629, 340] on icon "Search widget" at bounding box center [633, 347] width 20 height 20
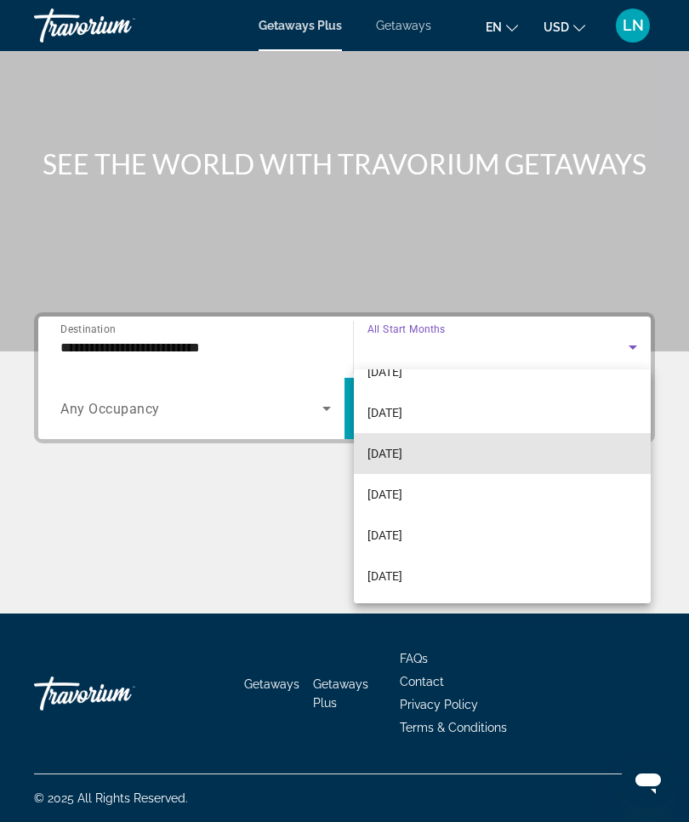
scroll to position [109, 0]
click at [486, 451] on mat-option "December 2025" at bounding box center [502, 451] width 297 height 41
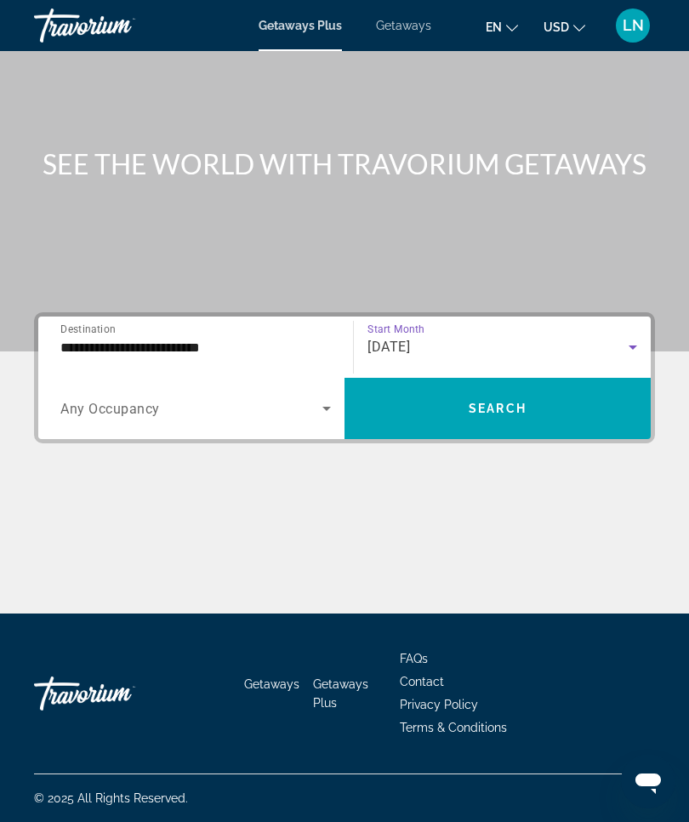
click at [511, 411] on span "Search" at bounding box center [498, 409] width 58 height 14
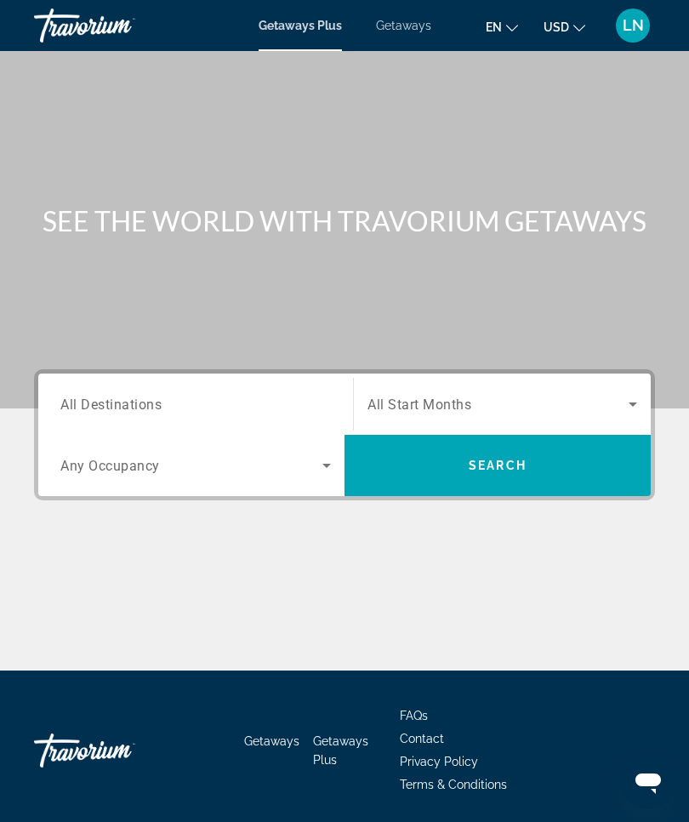
click at [408, 29] on span "Getaways" at bounding box center [403, 26] width 55 height 14
click at [154, 405] on span "All Destinations" at bounding box center [110, 404] width 101 height 16
click at [154, 405] on input "Destination All Destinations" at bounding box center [195, 405] width 271 height 20
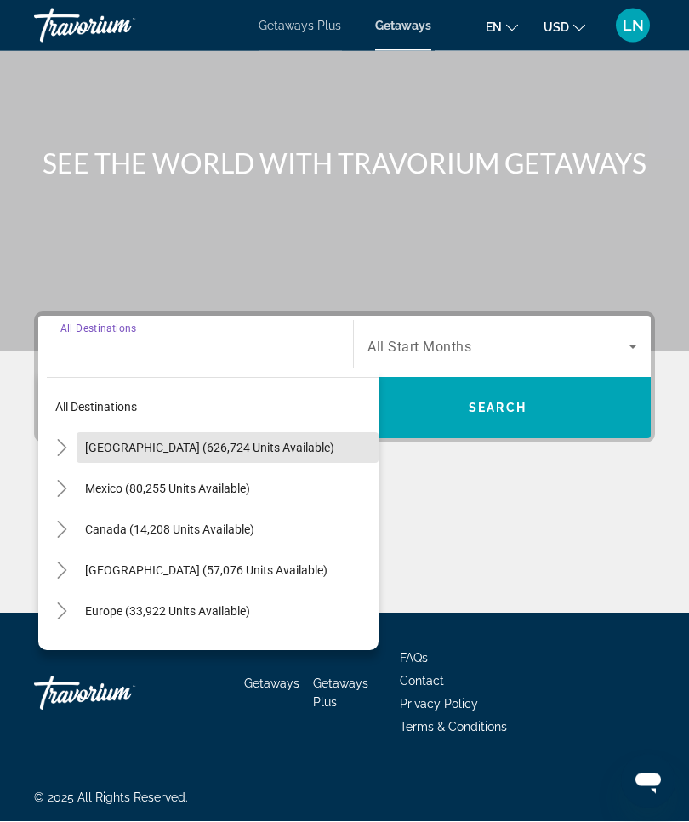
scroll to position [59, 0]
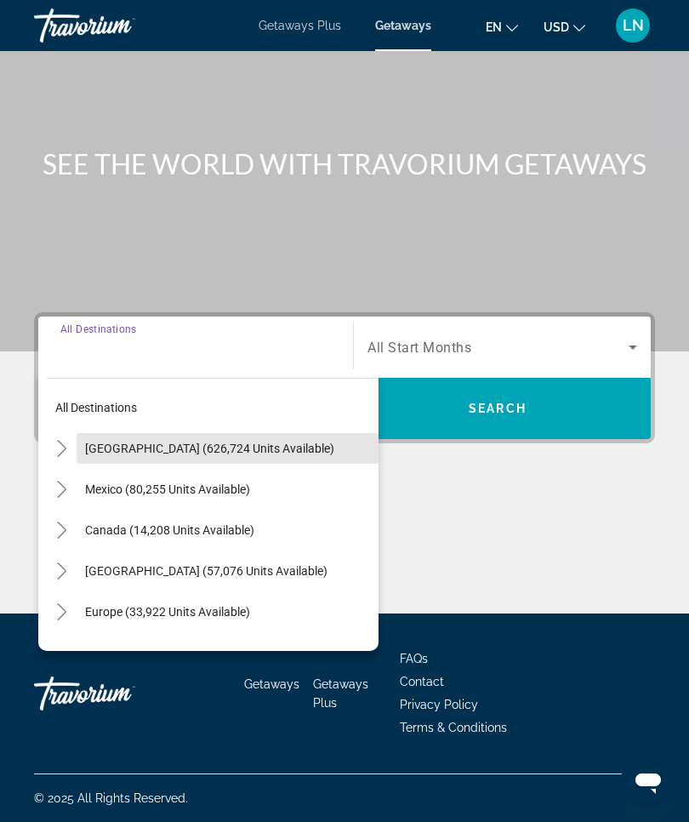
click at [258, 443] on span "United States (626,724 units available)" at bounding box center [209, 449] width 249 height 14
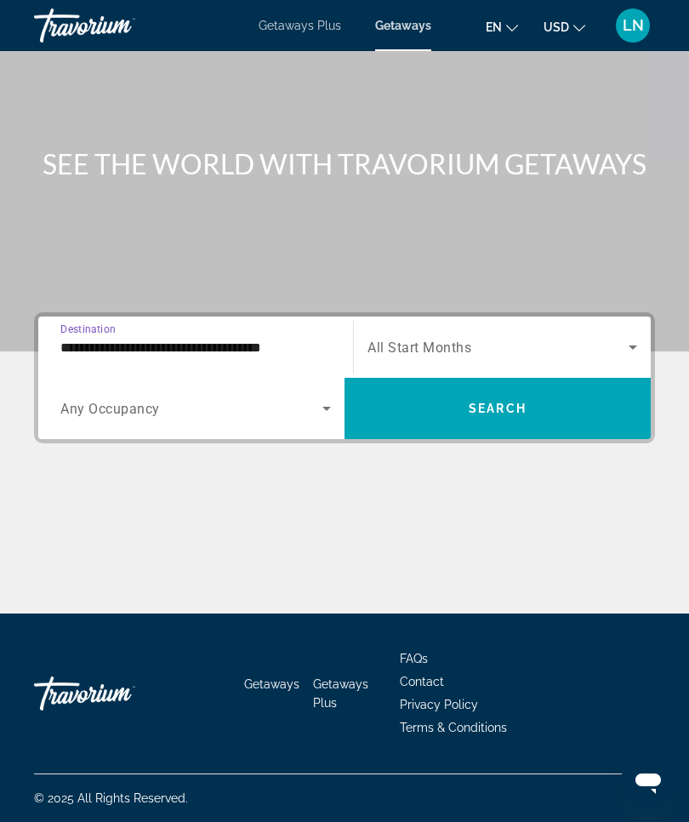
click at [266, 342] on input "**********" at bounding box center [195, 348] width 271 height 20
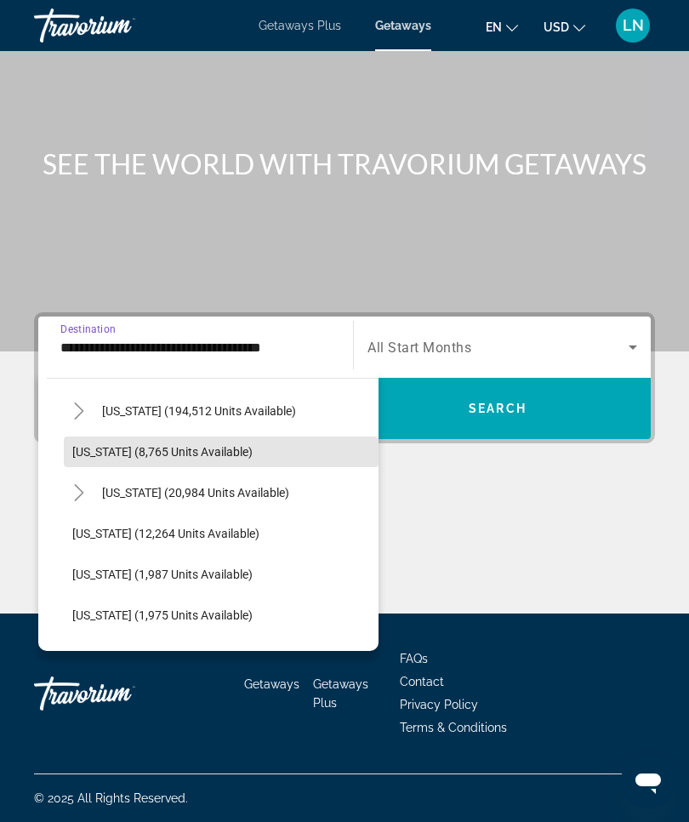
scroll to position [335, 0]
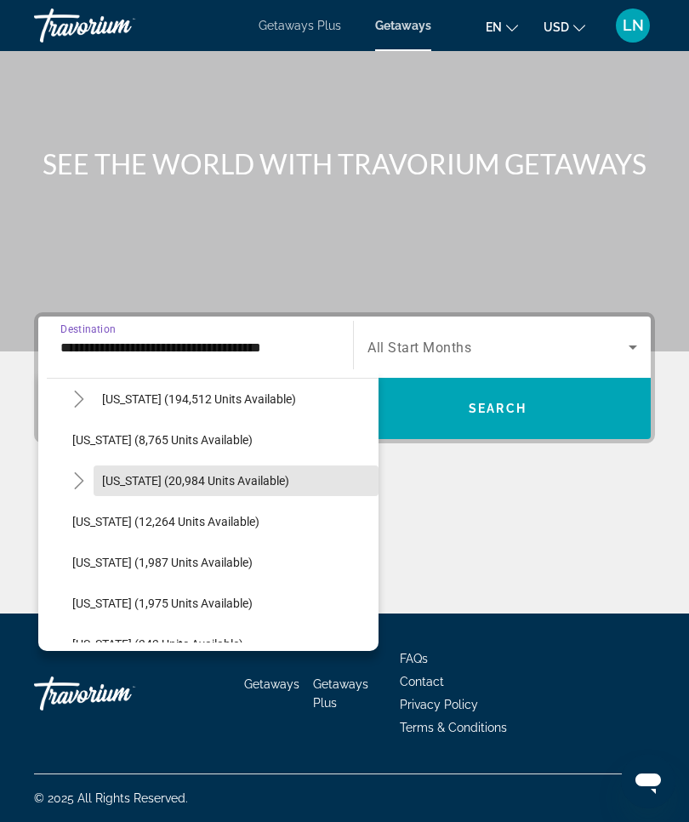
click at [264, 478] on span "Hawaii (20,984 units available)" at bounding box center [195, 481] width 187 height 14
type input "**********"
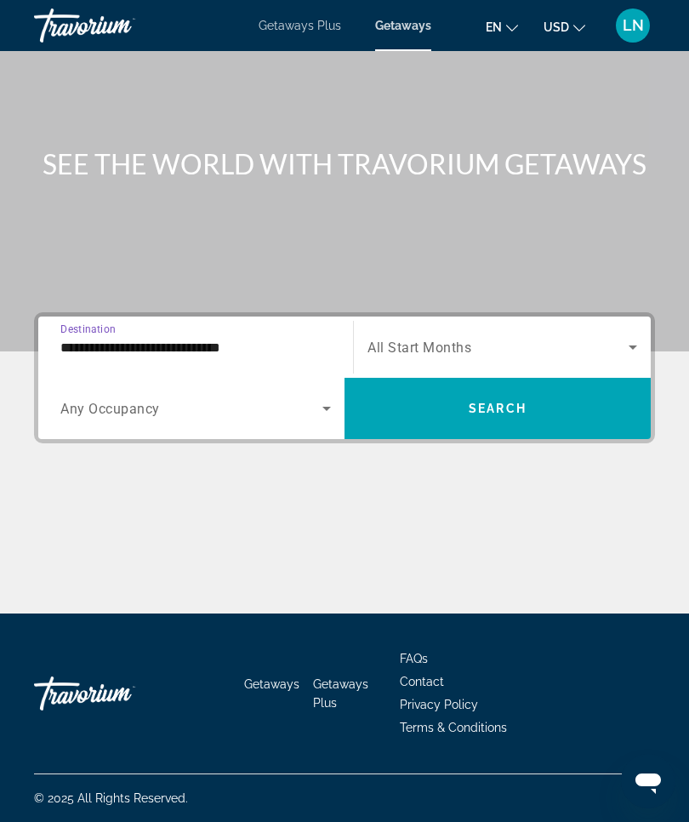
click at [630, 345] on icon "Search widget" at bounding box center [633, 347] width 9 height 4
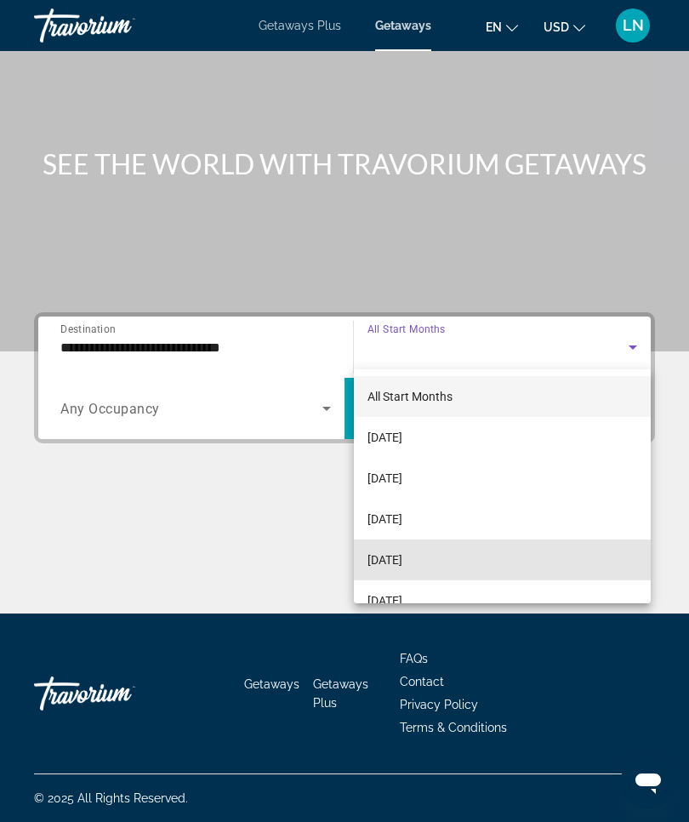
click at [403, 555] on span "December 2025" at bounding box center [385, 560] width 35 height 20
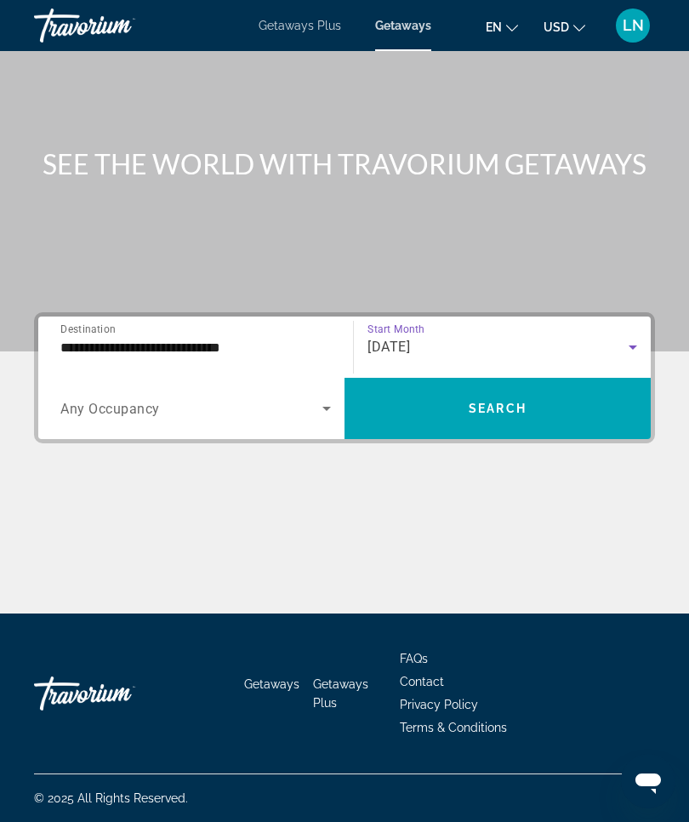
click at [505, 410] on span "Search" at bounding box center [498, 409] width 58 height 14
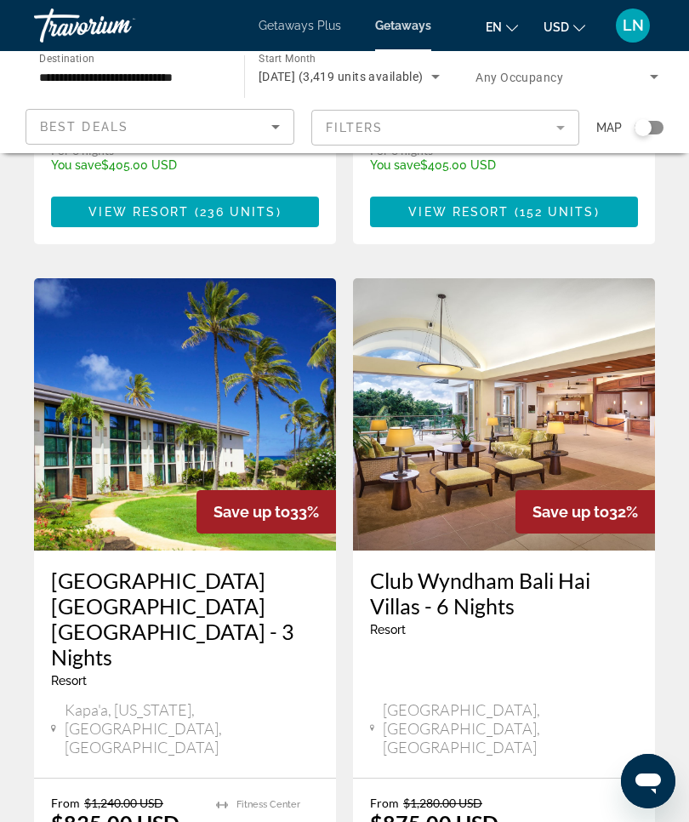
scroll to position [1267, 0]
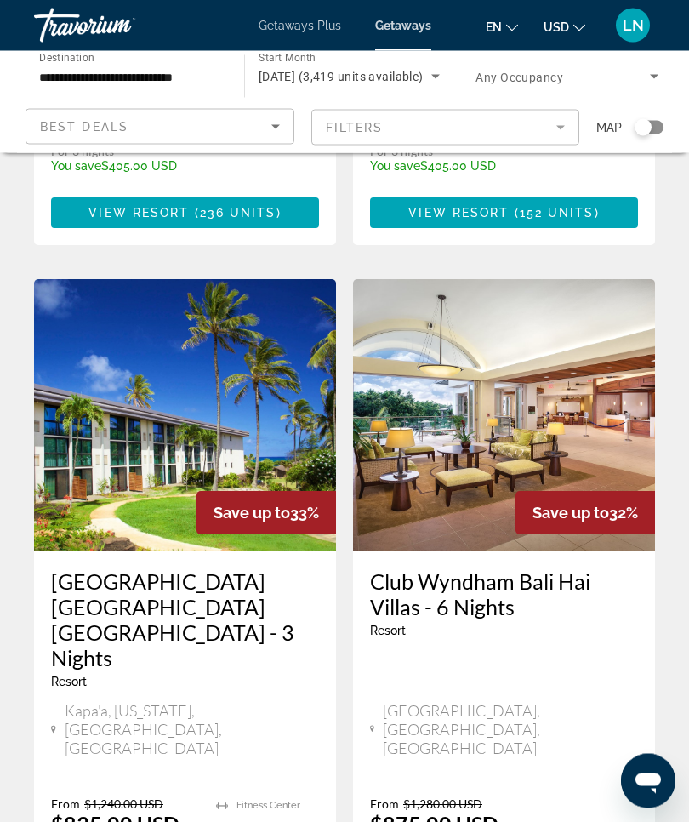
click at [540, 324] on img "Main content" at bounding box center [504, 416] width 302 height 272
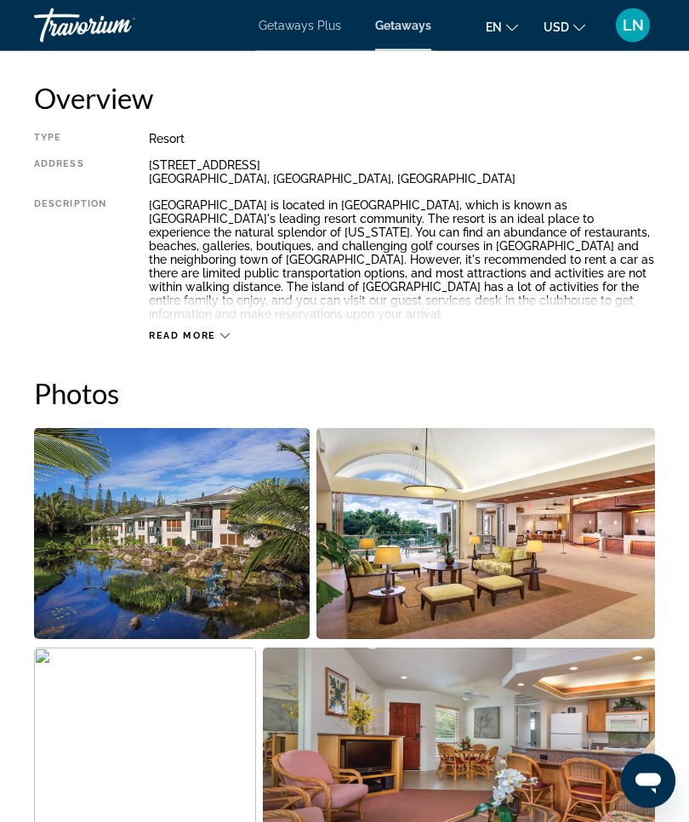
click at [243, 568] on img "Open full-screen image slider" at bounding box center [172, 534] width 276 height 211
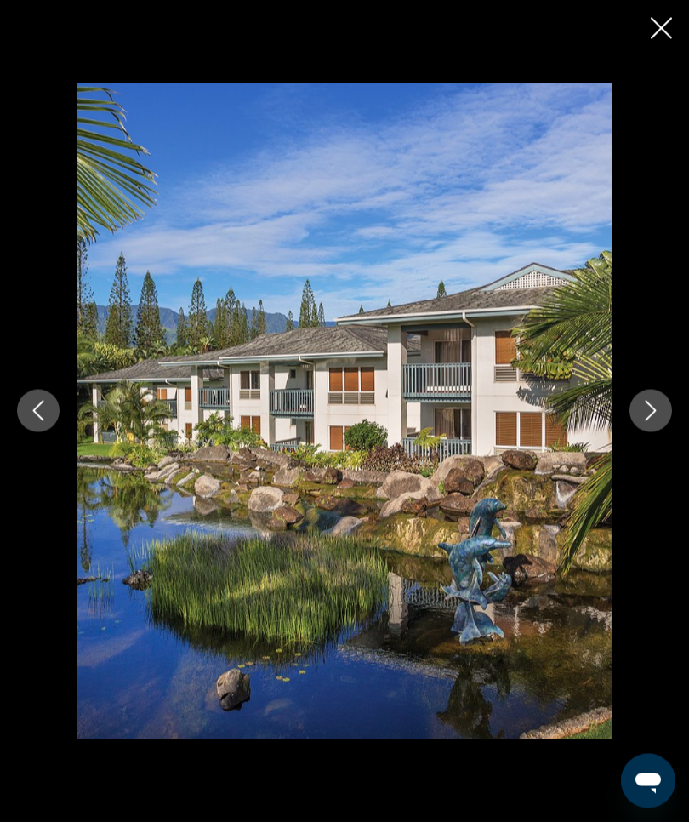
scroll to position [864, 0]
click at [649, 421] on icon "Next image" at bounding box center [651, 411] width 20 height 20
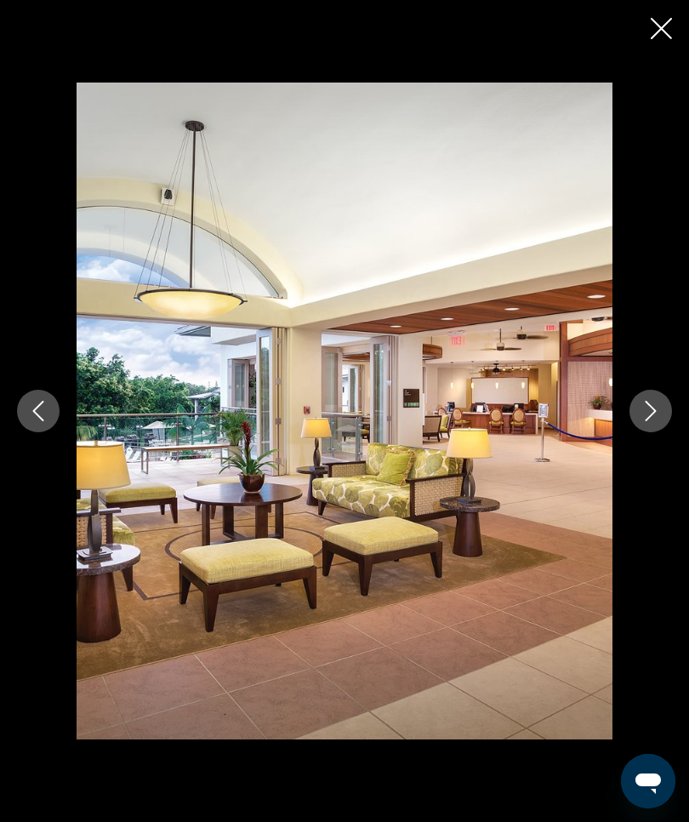
click at [655, 421] on icon "Next image" at bounding box center [651, 411] width 20 height 20
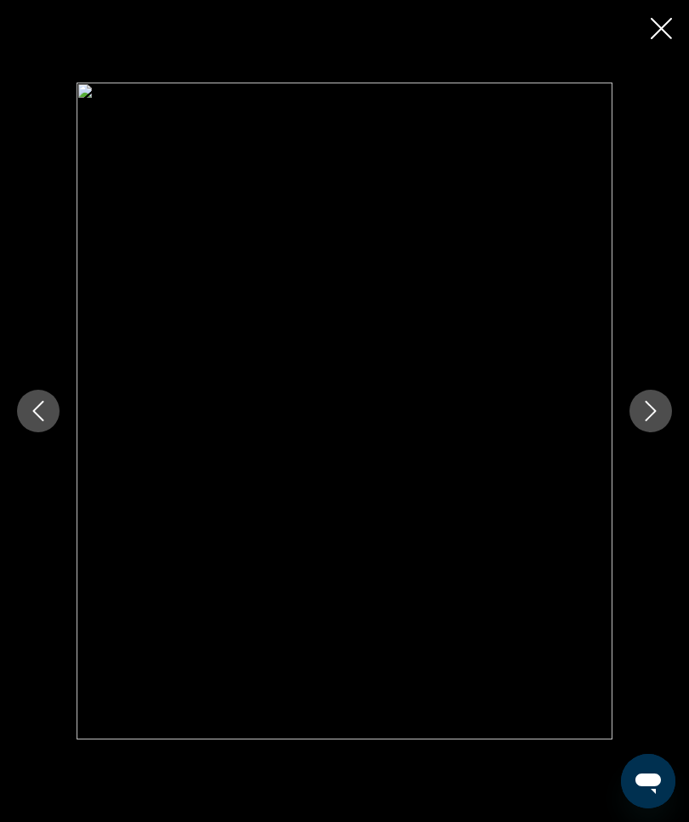
click at [644, 421] on icon "Next image" at bounding box center [651, 411] width 20 height 20
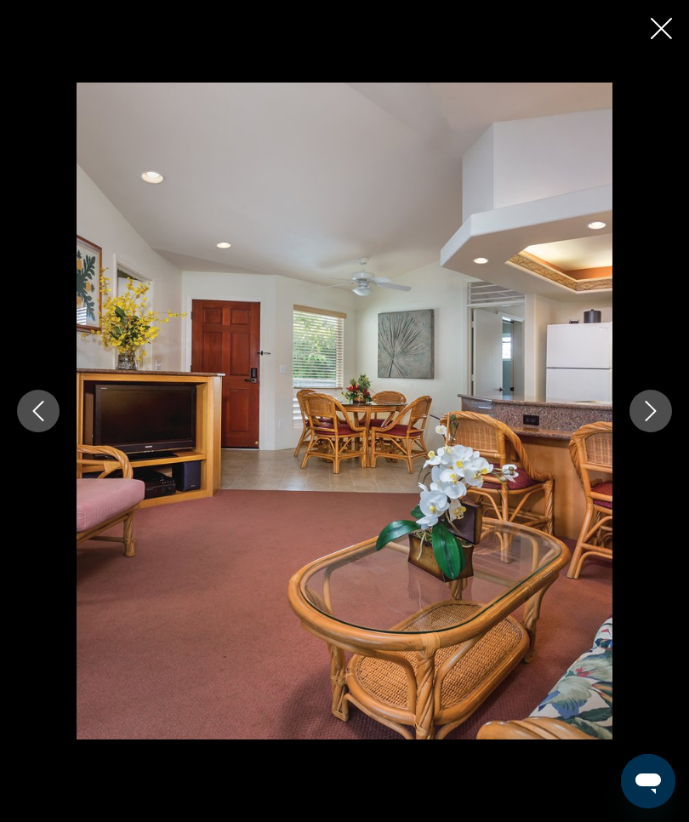
click at [651, 421] on icon "Next image" at bounding box center [651, 411] width 20 height 20
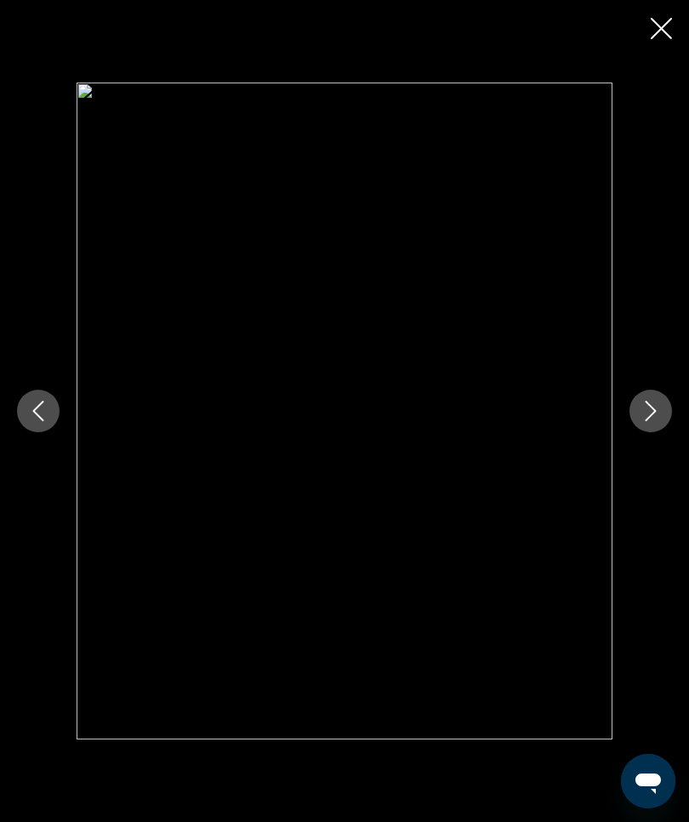
click at [655, 421] on icon "Next image" at bounding box center [651, 411] width 20 height 20
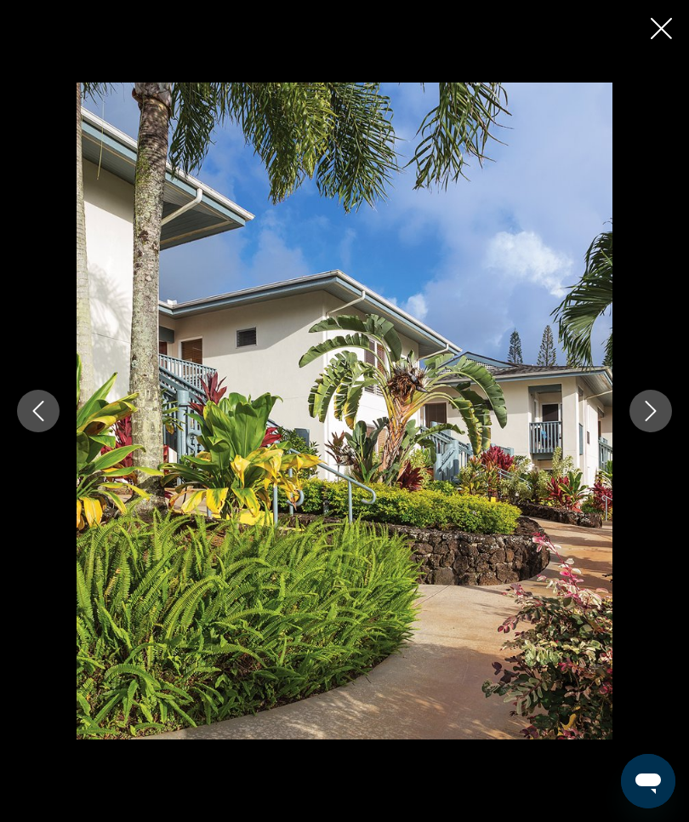
click at [649, 421] on icon "Next image" at bounding box center [651, 411] width 20 height 20
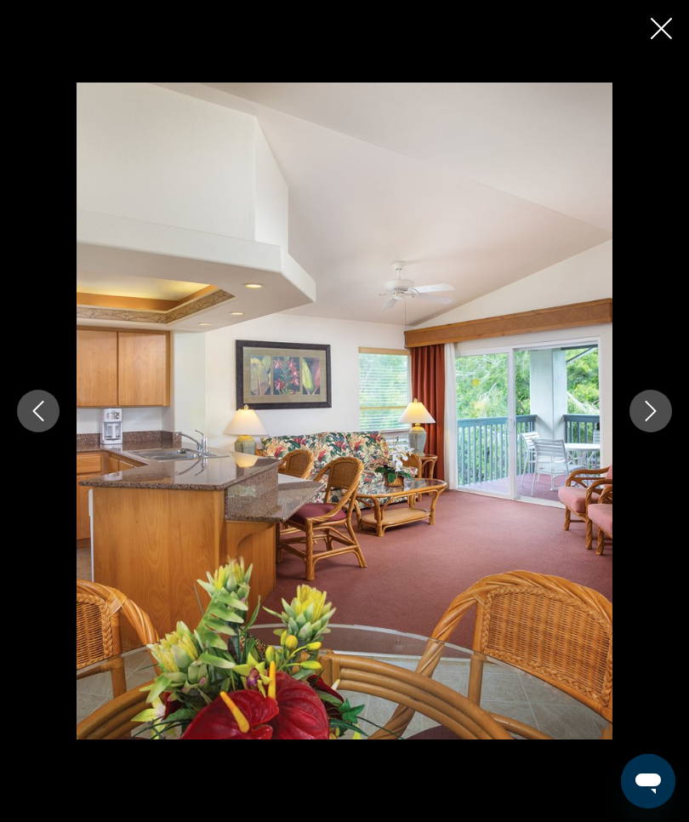
click at [36, 421] on icon "Previous image" at bounding box center [38, 411] width 20 height 20
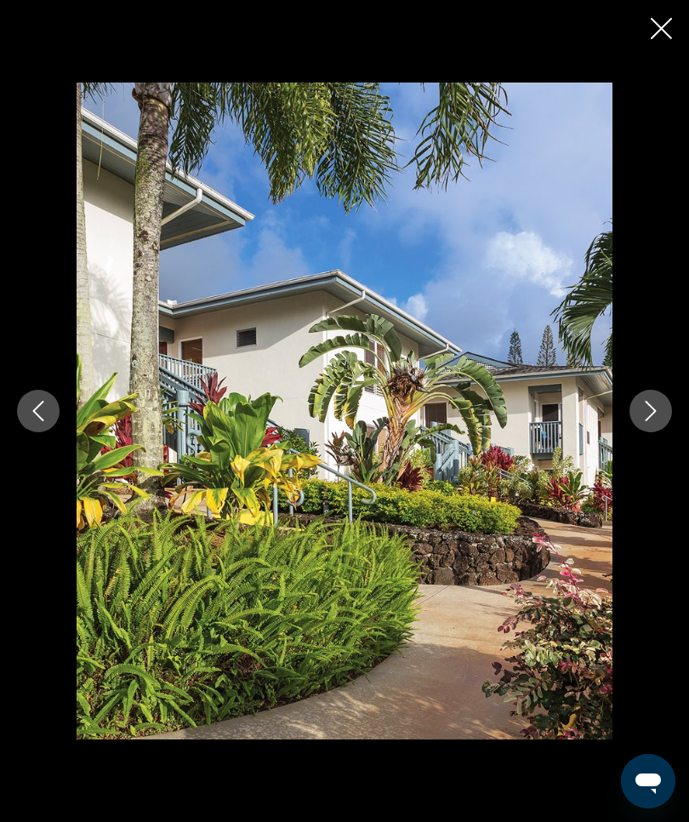
click at [642, 421] on icon "Next image" at bounding box center [651, 411] width 20 height 20
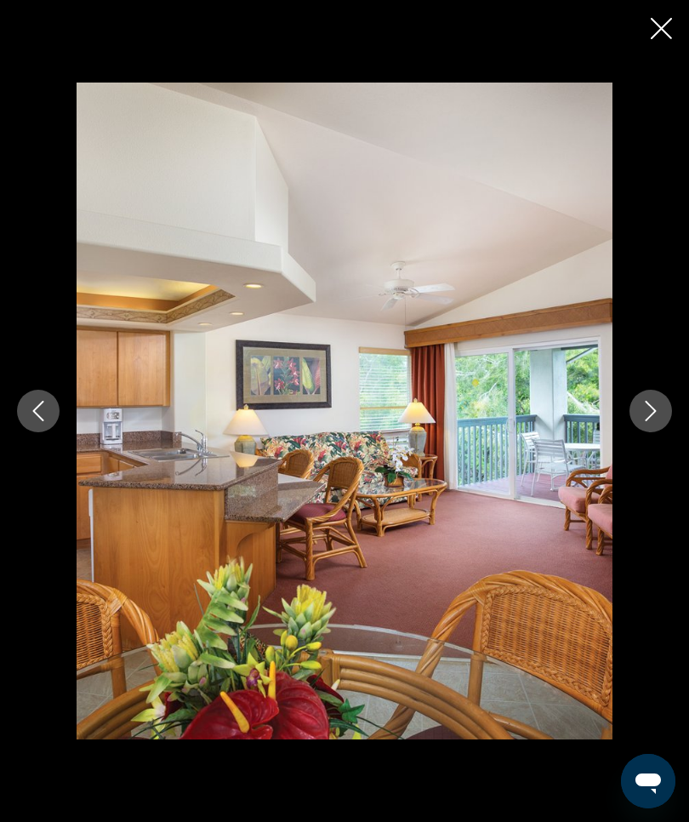
click at [651, 421] on icon "Next image" at bounding box center [651, 411] width 11 height 20
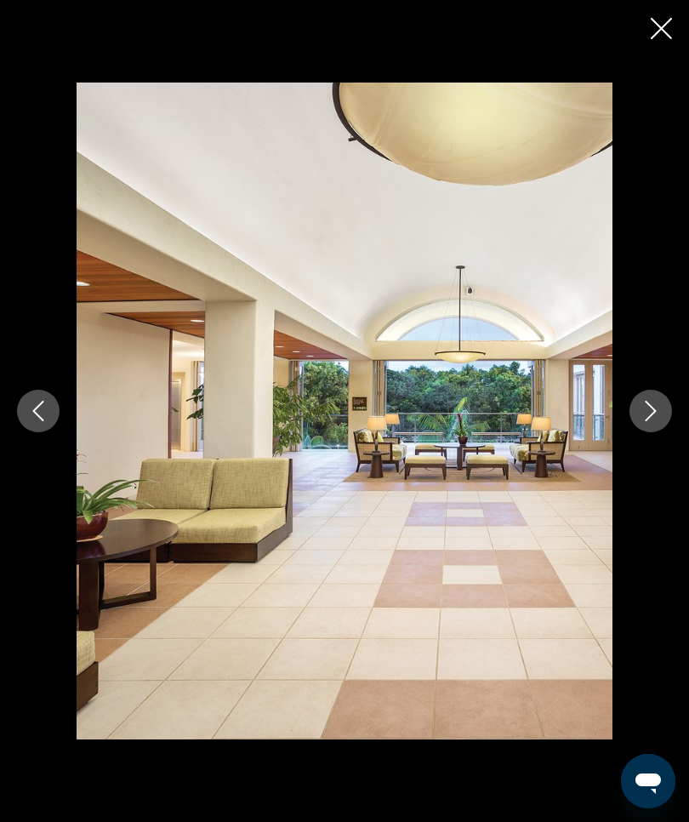
click at [647, 421] on icon "Next image" at bounding box center [651, 411] width 20 height 20
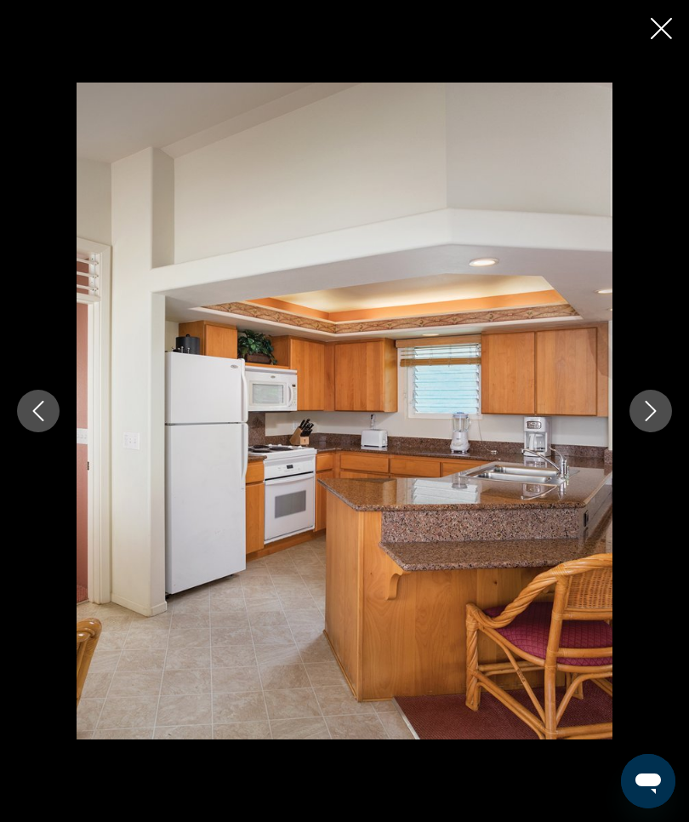
click at [655, 421] on icon "Next image" at bounding box center [651, 411] width 20 height 20
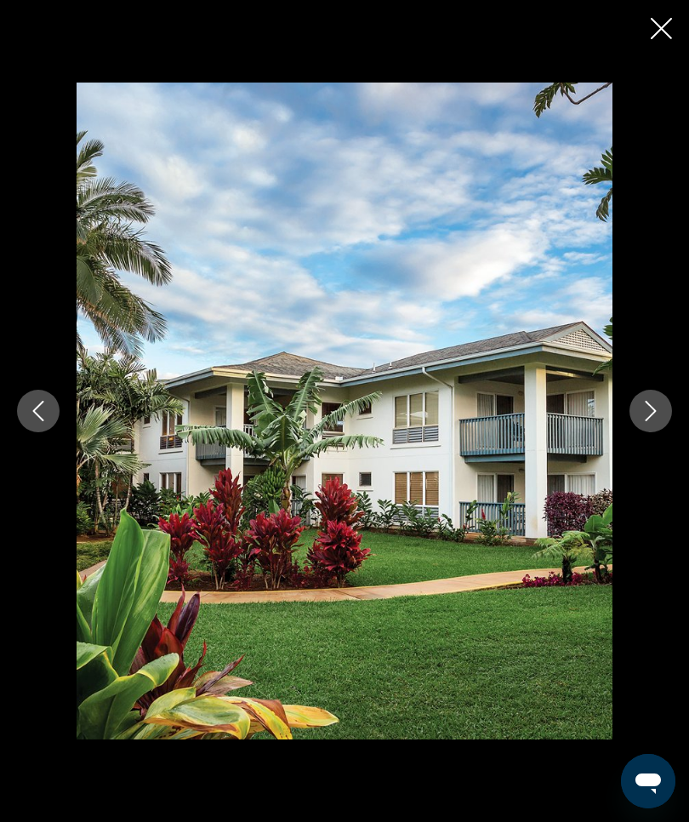
click at [656, 421] on icon "Next image" at bounding box center [651, 411] width 20 height 20
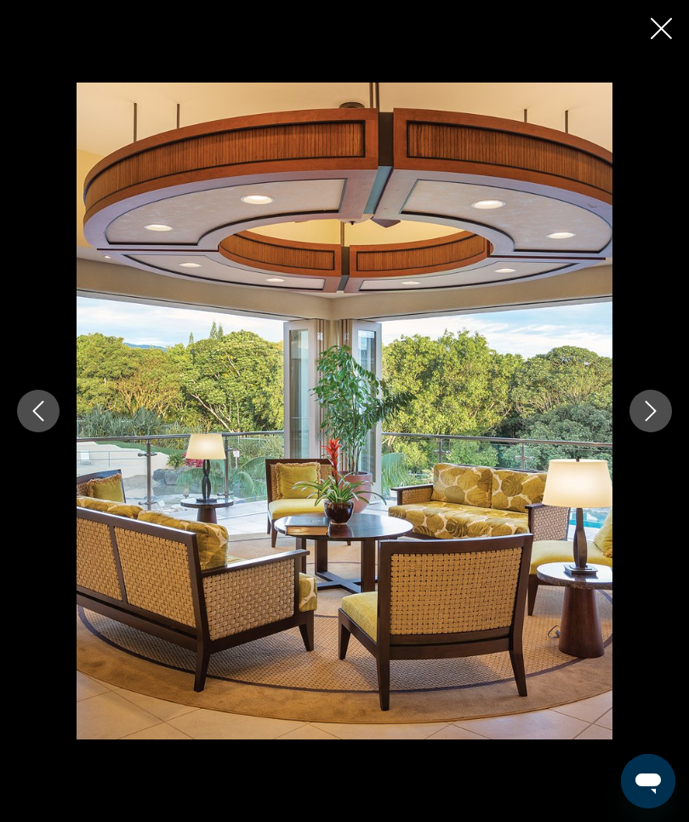
click at [653, 421] on icon "Next image" at bounding box center [651, 411] width 20 height 20
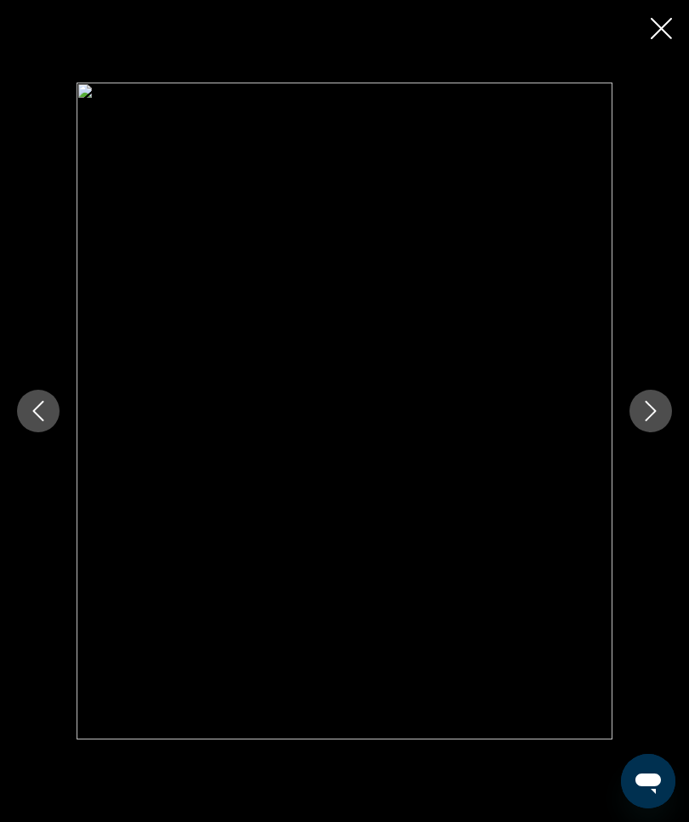
click at [657, 421] on icon "Next image" at bounding box center [651, 411] width 20 height 20
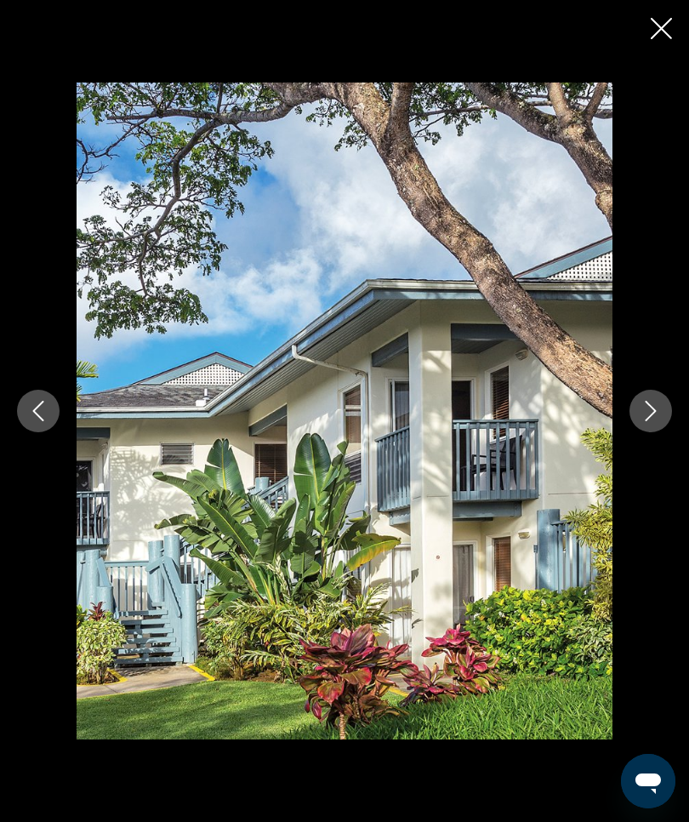
click at [656, 27] on icon "Close slideshow" at bounding box center [661, 28] width 21 height 21
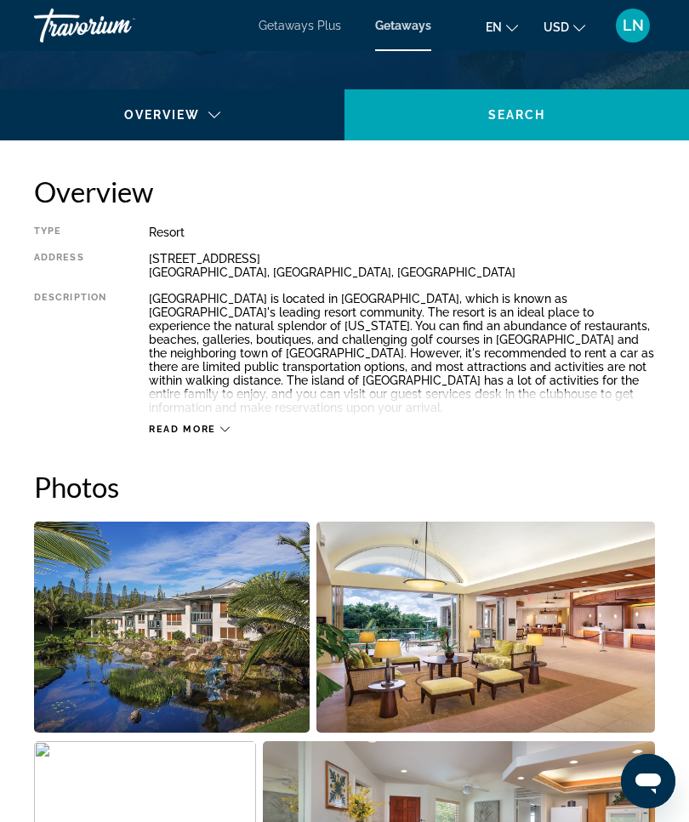
scroll to position [769, 0]
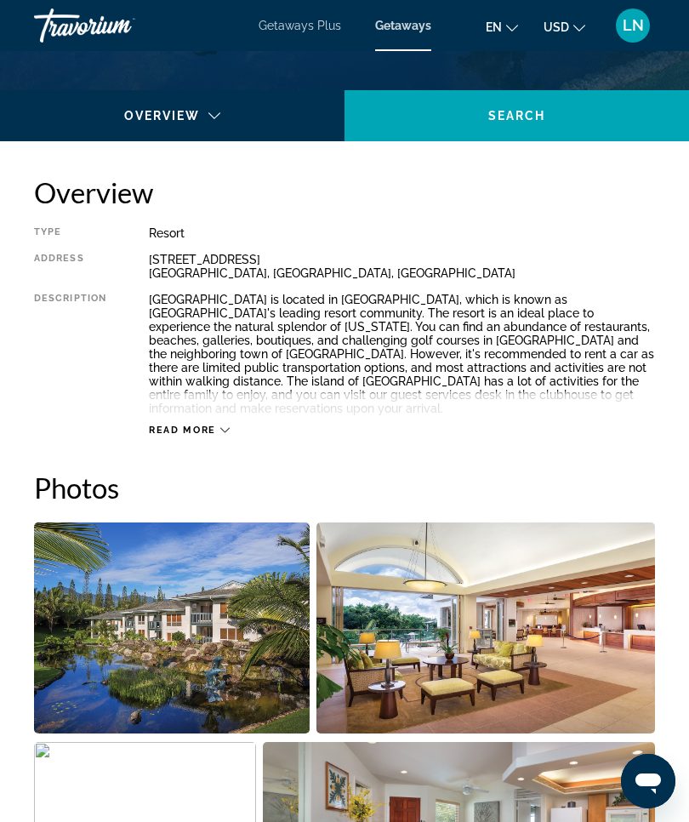
click at [220, 425] on icon "Main content" at bounding box center [224, 429] width 9 height 9
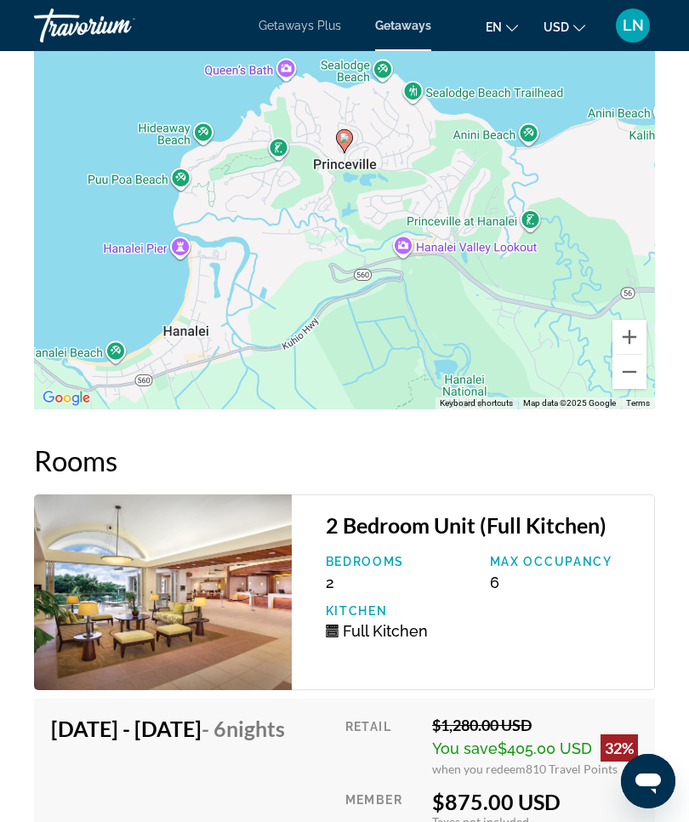
scroll to position [3228, 0]
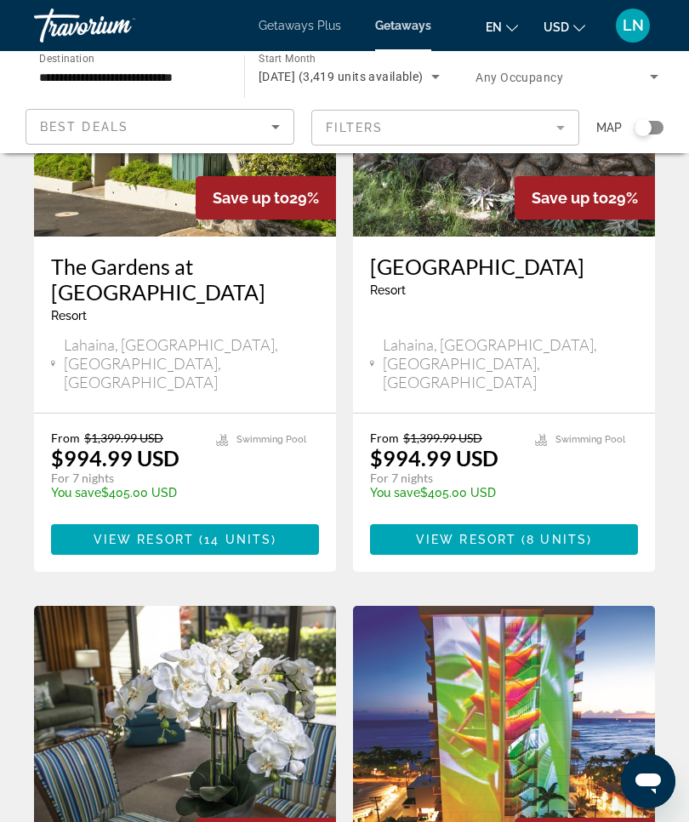
scroll to position [2965, 0]
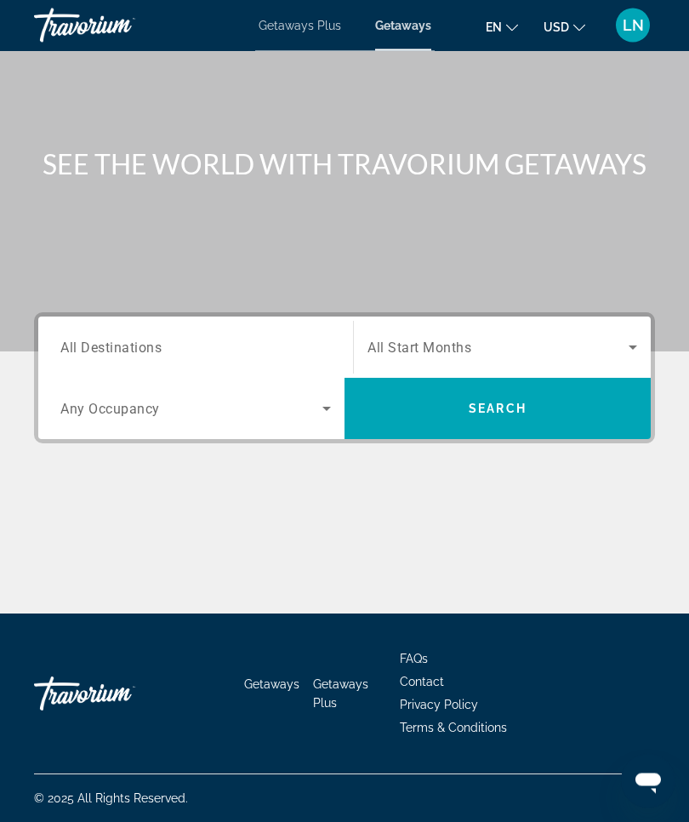
scroll to position [54, 0]
